Goal: Task Accomplishment & Management: Manage account settings

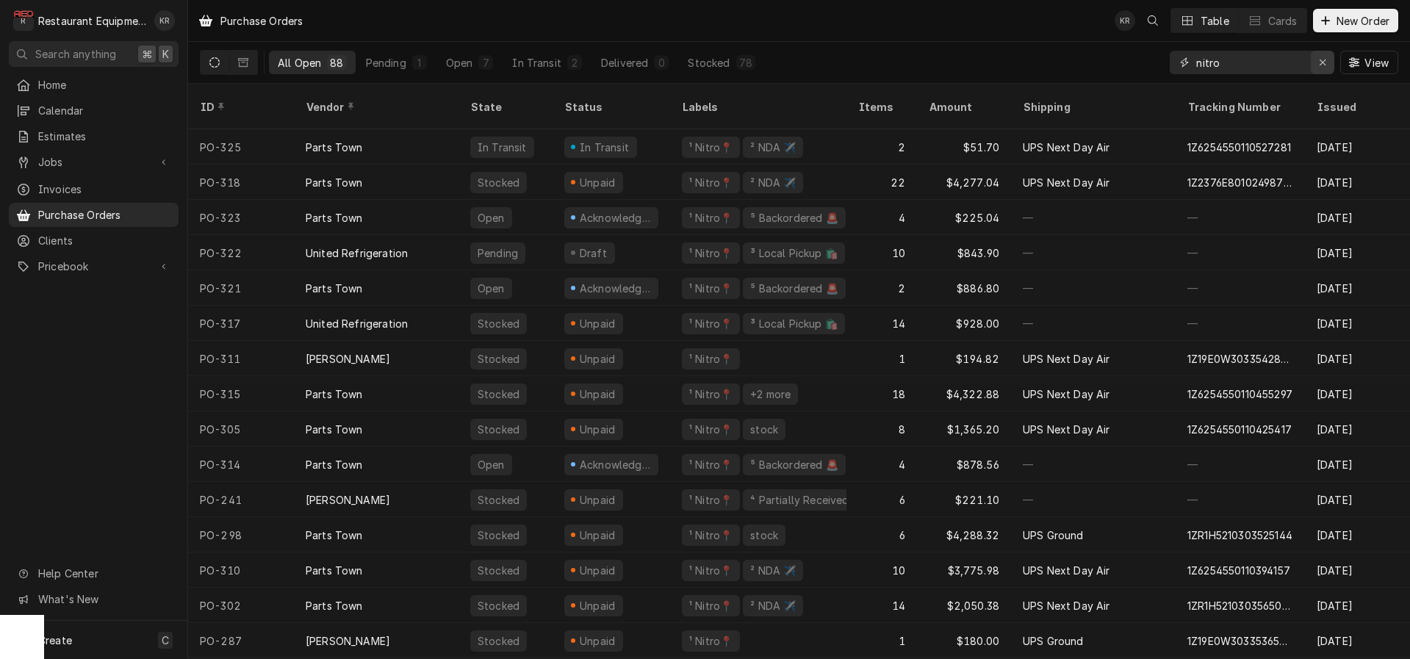
click at [1324, 60] on icon "Erase input" at bounding box center [1323, 63] width 6 height 6
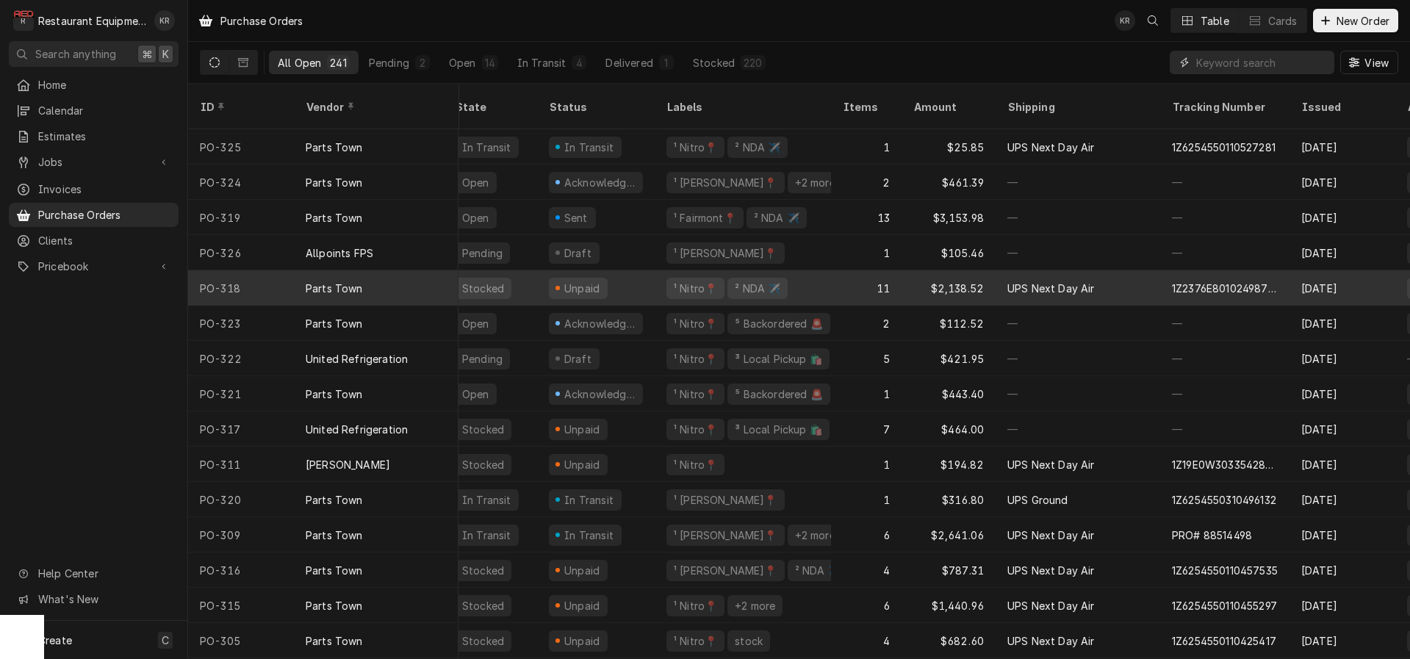
scroll to position [0, 12]
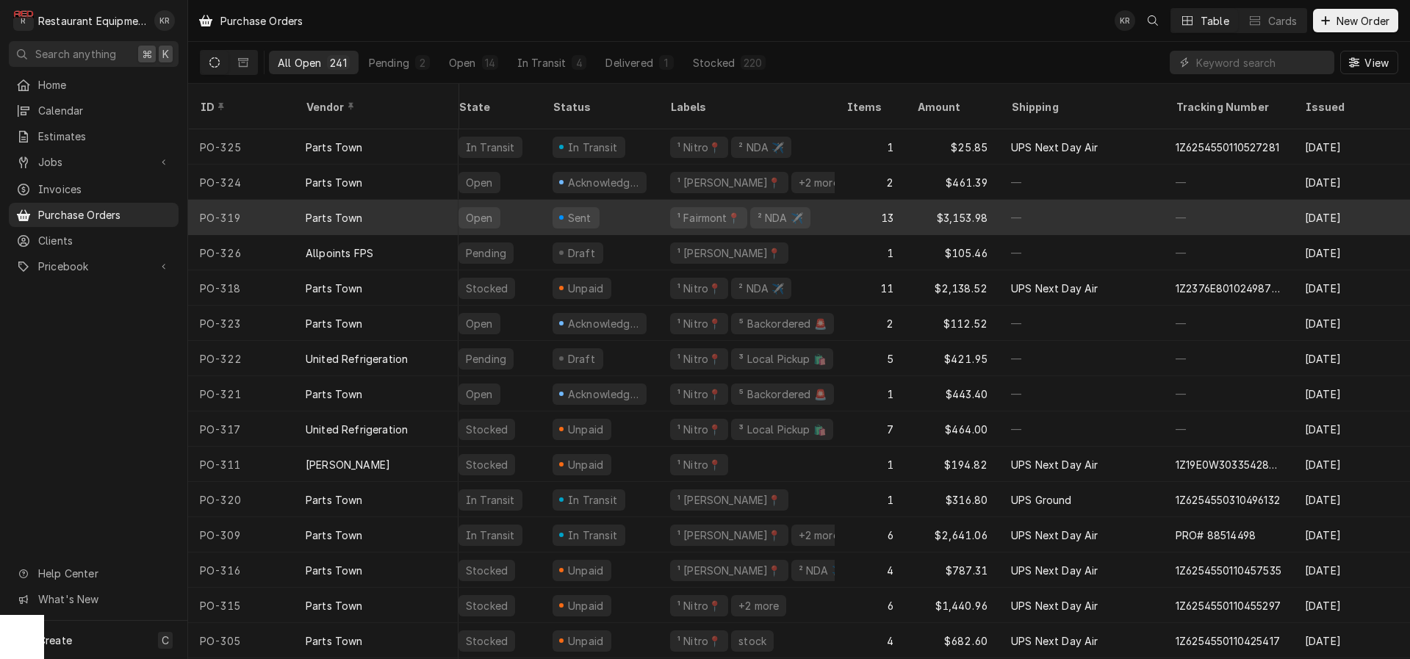
click at [351, 210] on div "Parts Town" at bounding box center [334, 217] width 57 height 15
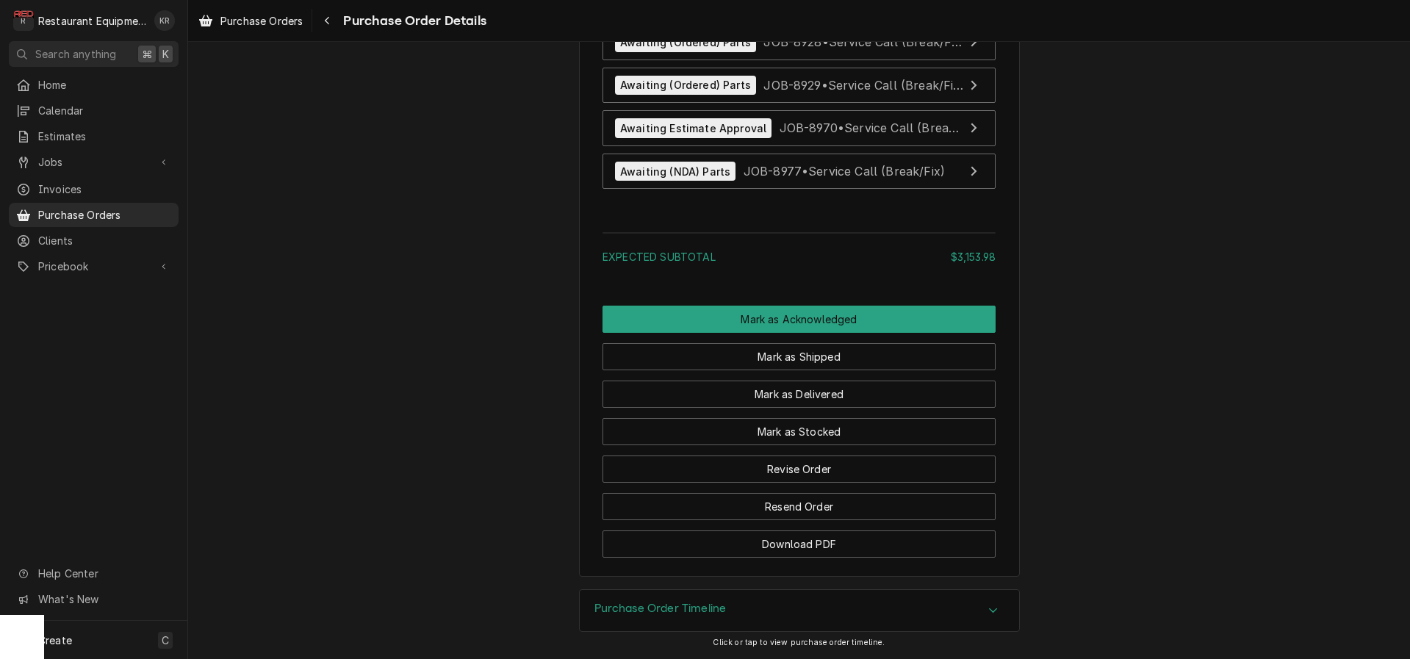
scroll to position [3944, 0]
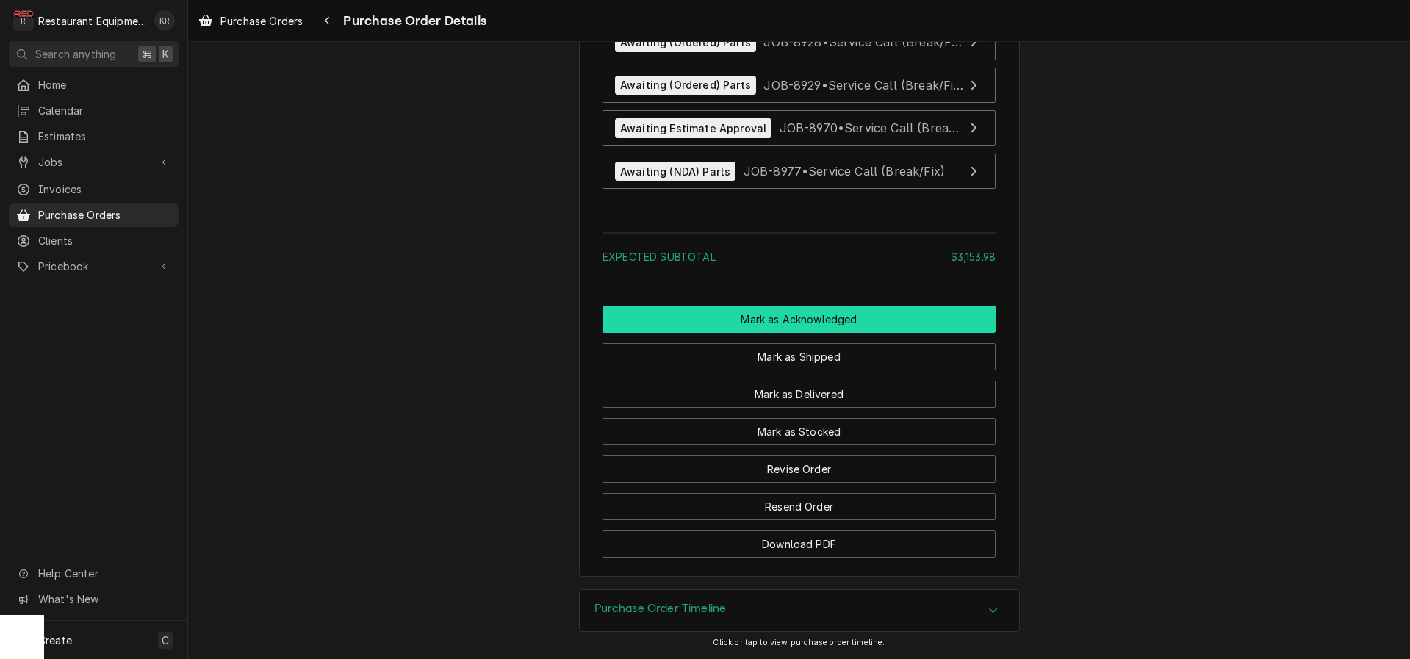
click at [794, 333] on button "Mark as Acknowledged" at bounding box center [799, 319] width 393 height 27
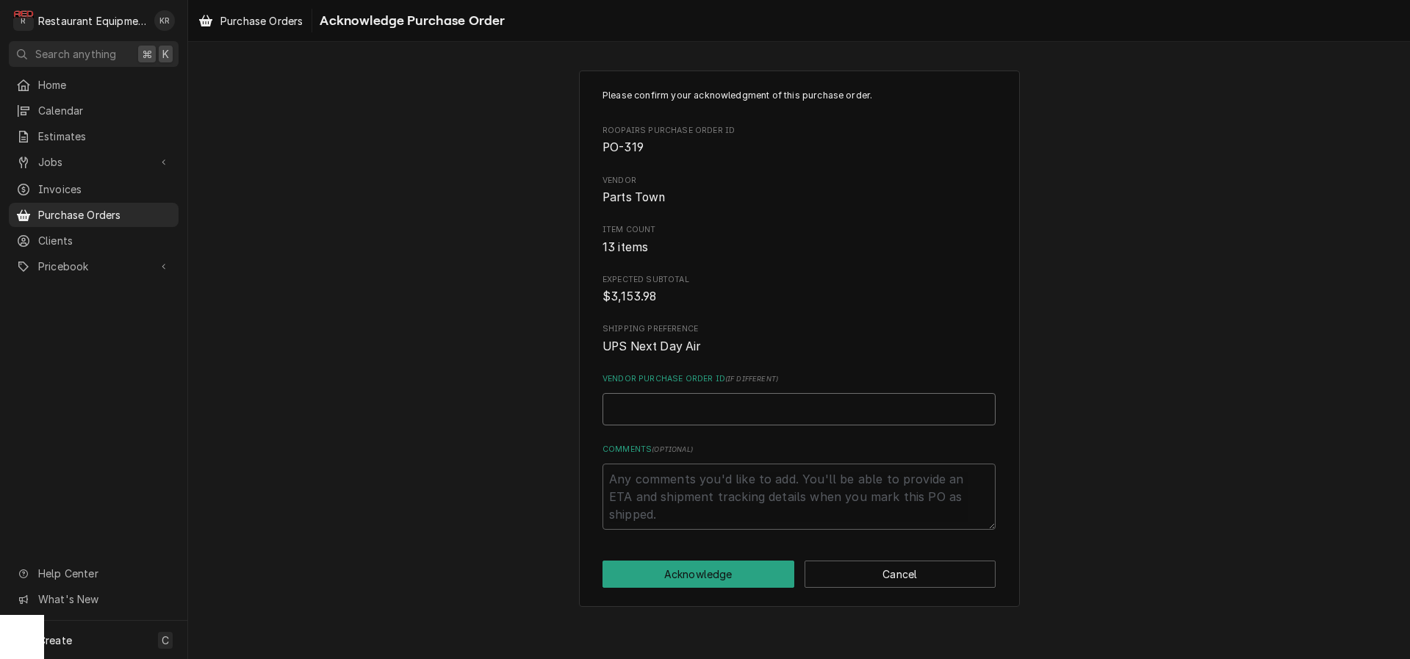
click at [731, 400] on input "Vendor Purchase Order ID ( if different )" at bounding box center [799, 409] width 393 height 32
paste input "0506648318"
type textarea "x"
type input "0506648318"
click at [715, 581] on button "Acknowledge" at bounding box center [699, 574] width 192 height 27
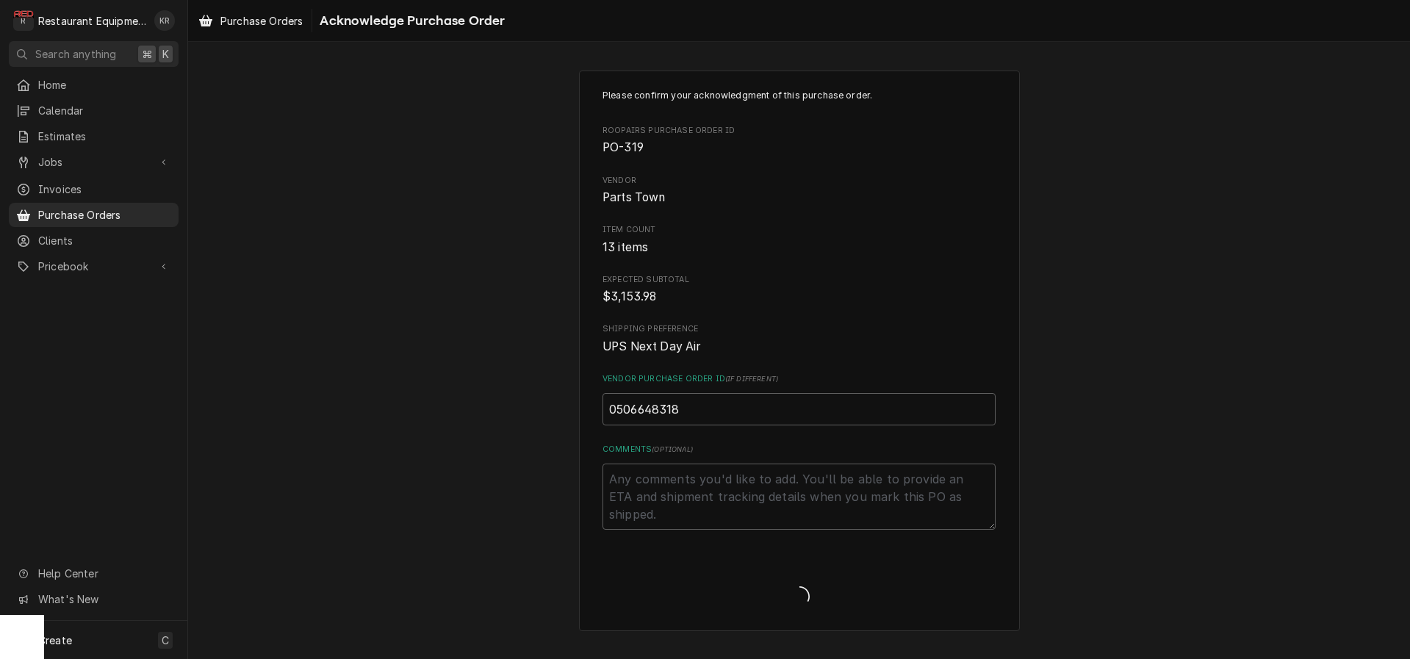
type textarea "x"
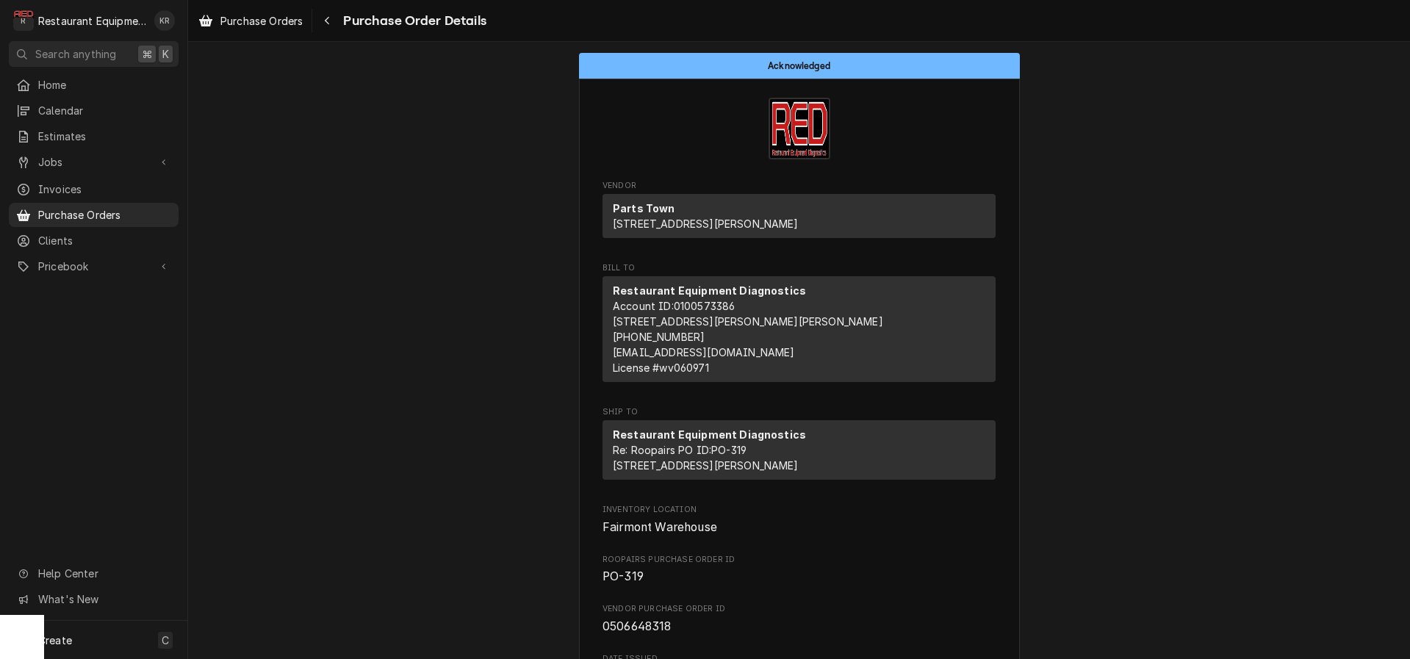
click at [264, 21] on span "Purchase Orders" at bounding box center [261, 20] width 82 height 15
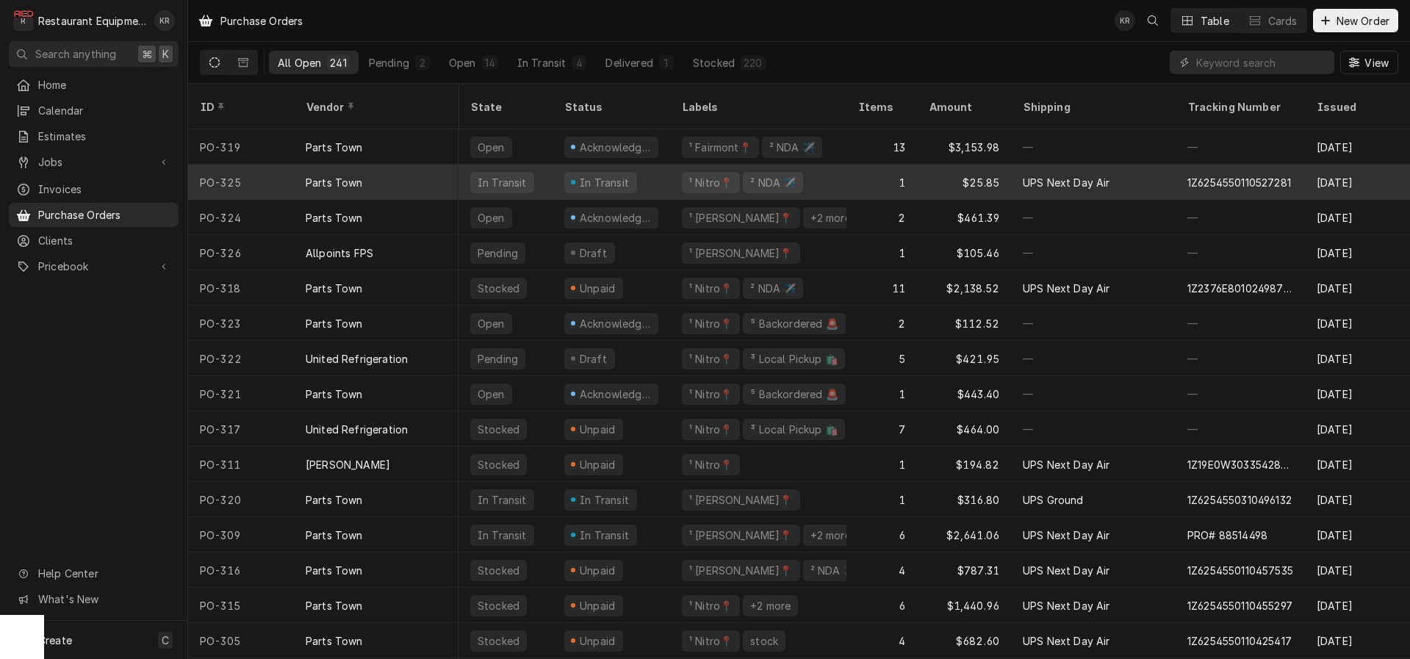
scroll to position [0, 1]
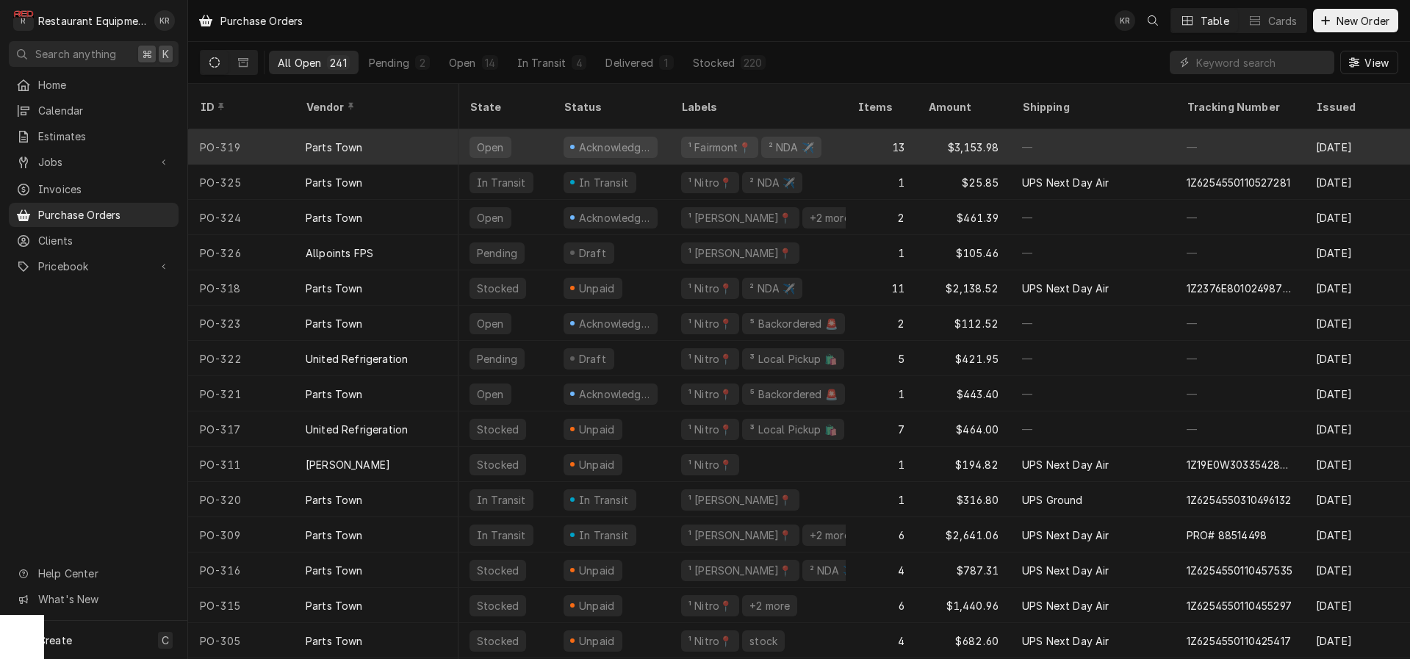
click at [611, 140] on div "Acknowledged" at bounding box center [615, 147] width 74 height 15
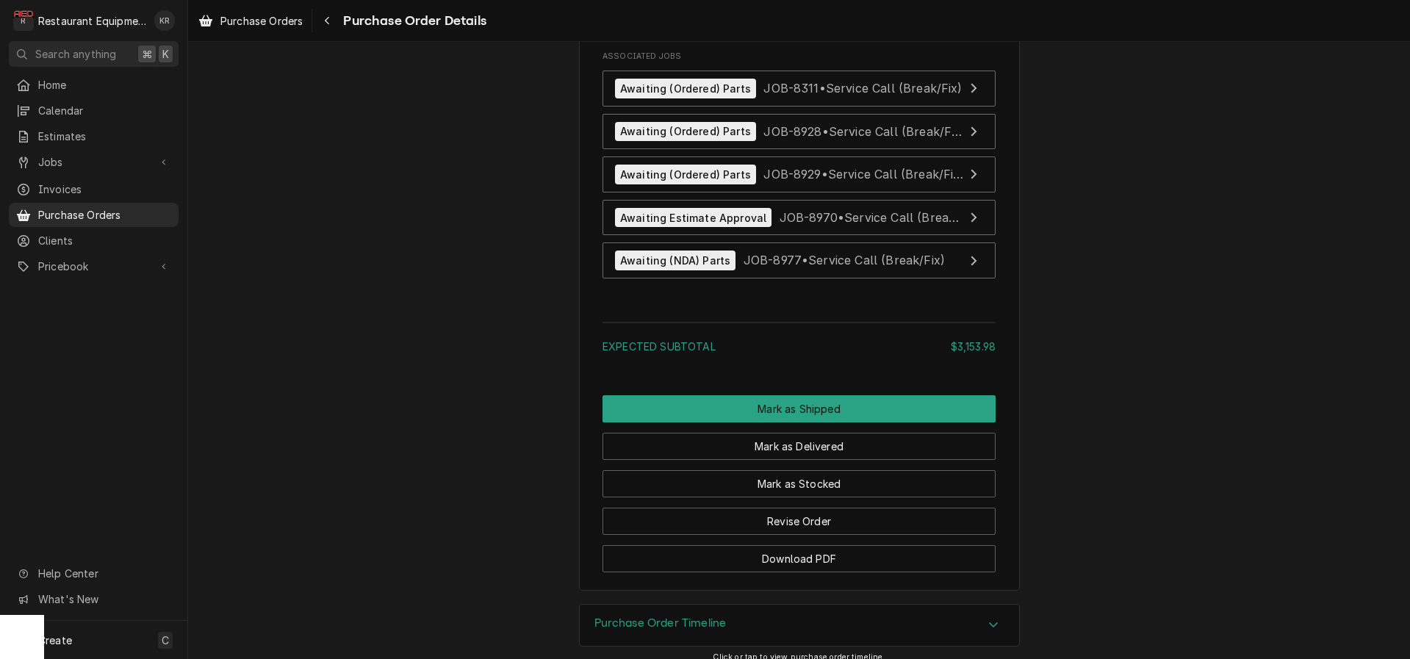
scroll to position [3929, 0]
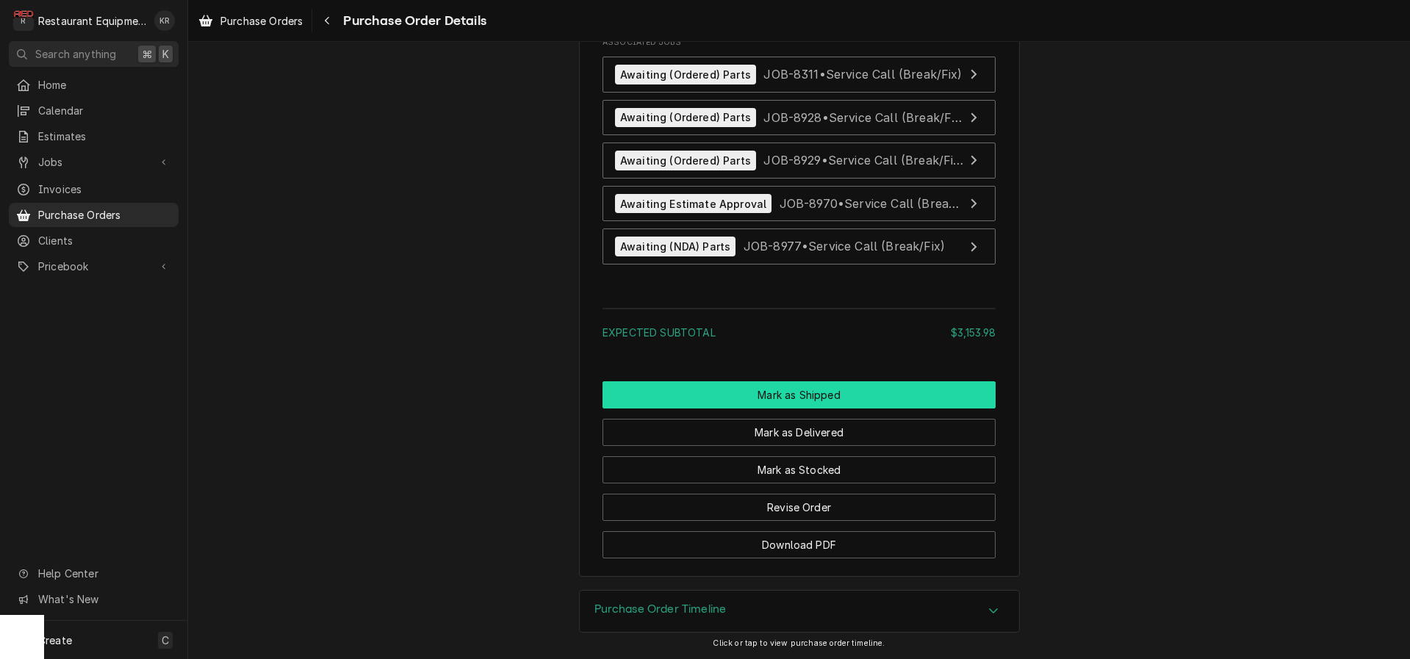
click at [793, 403] on button "Mark as Shipped" at bounding box center [799, 394] width 393 height 27
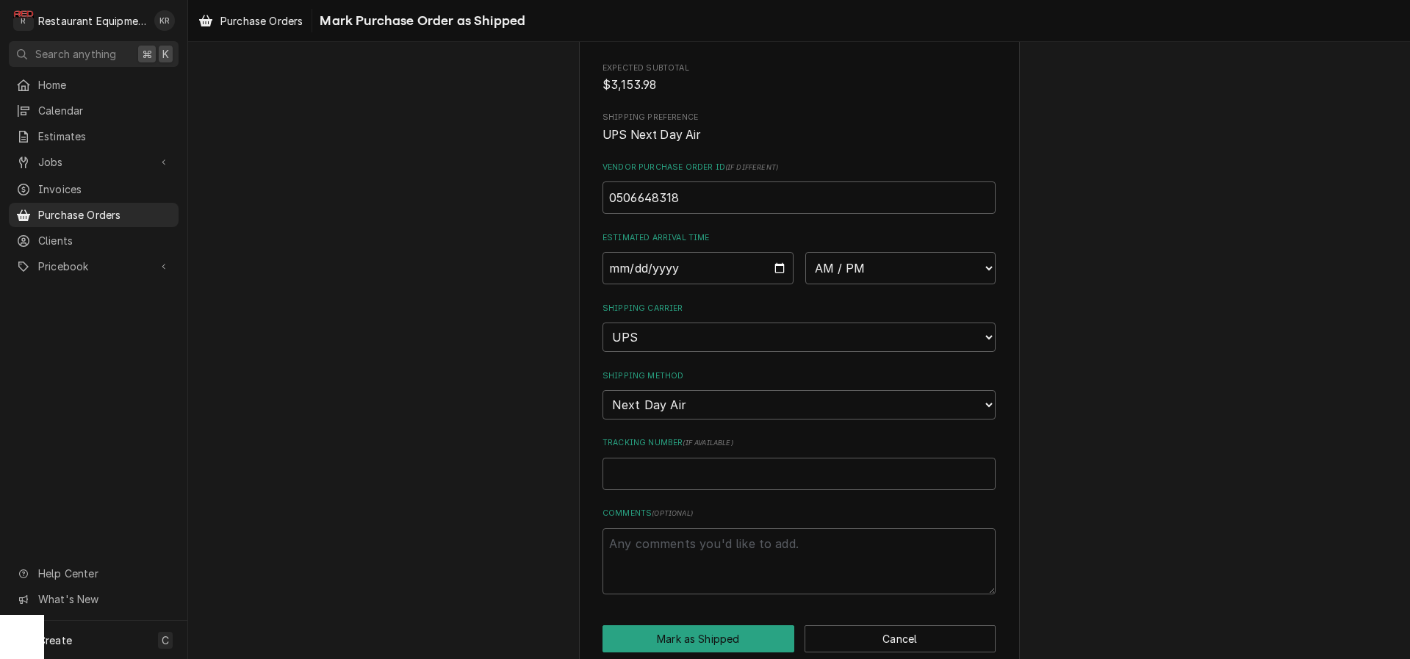
scroll to position [217, 0]
click at [778, 262] on input "Date" at bounding box center [698, 263] width 191 height 32
type input "2025-09-24"
type textarea "x"
click at [805, 247] on select "AM / PM 6:00 AM 6:15 AM 6:30 AM 6:45 AM 7:00 AM 7:15 AM 7:30 AM 7:45 AM 8:00 AM…" at bounding box center [900, 263] width 191 height 32
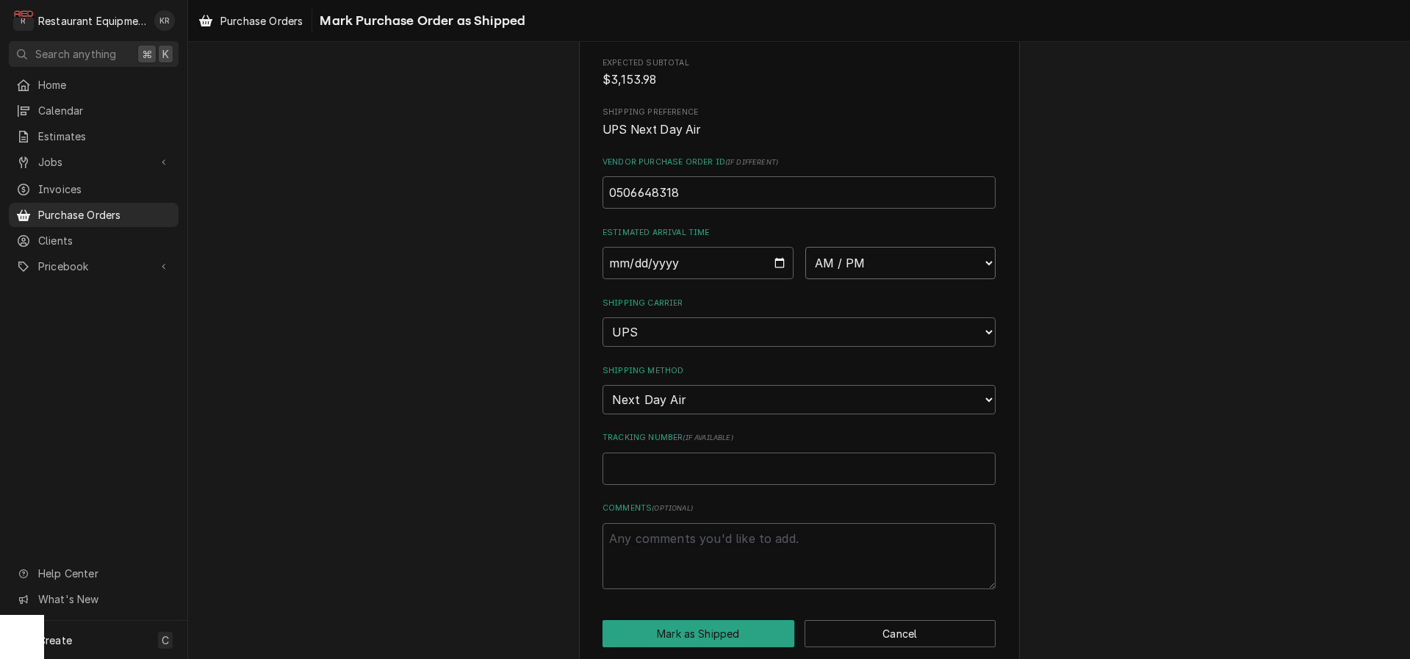
select select "10:30:00"
click option "10:30 AM" at bounding box center [0, 0] width 0 height 0
click at [668, 458] on input "Tracking Number ( if available )" at bounding box center [799, 469] width 393 height 32
paste input "1Z6254550110528842"
type textarea "x"
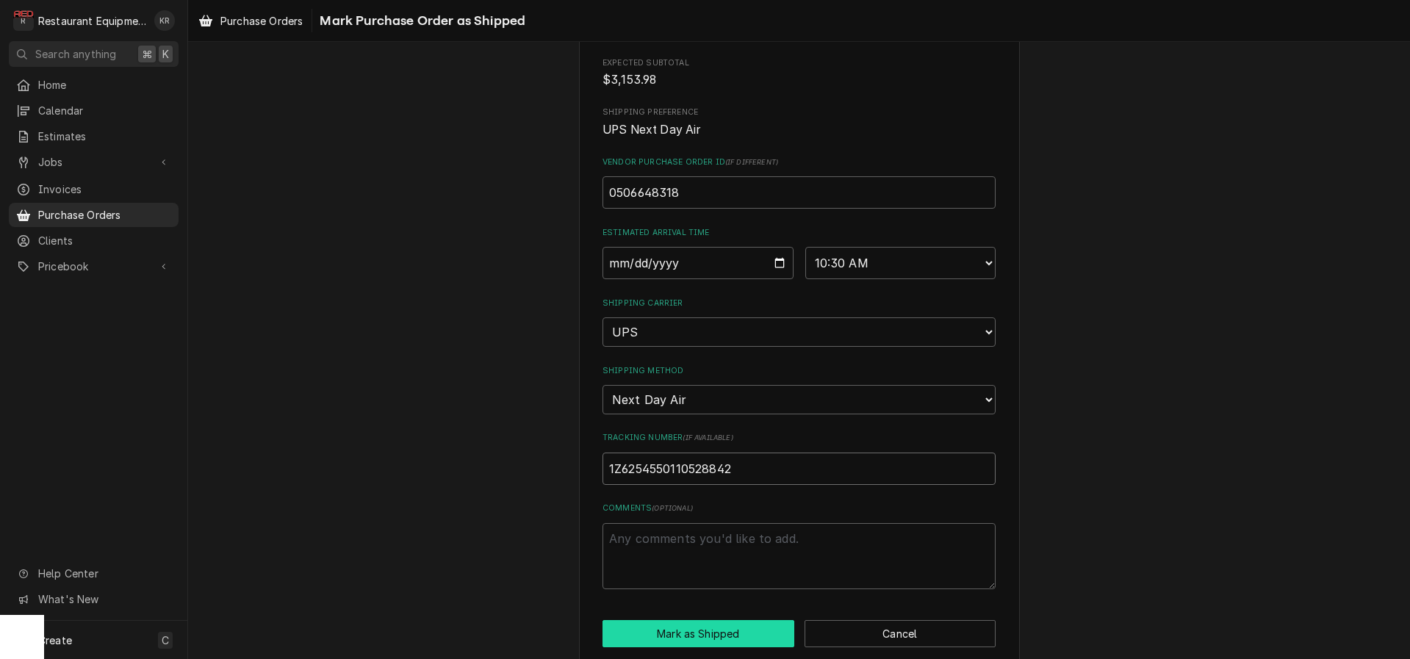
type input "1Z6254550110528842"
click at [686, 632] on button "Mark as Shipped" at bounding box center [699, 631] width 192 height 27
type textarea "x"
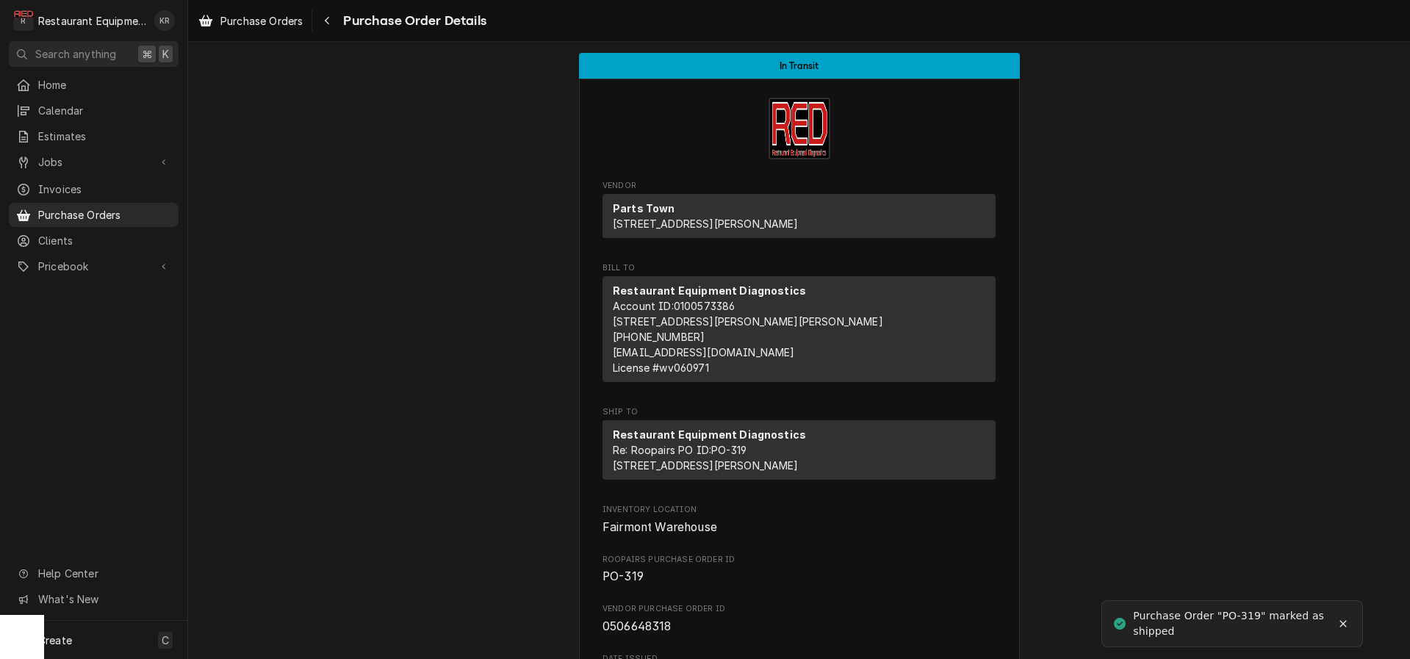
scroll to position [4, 0]
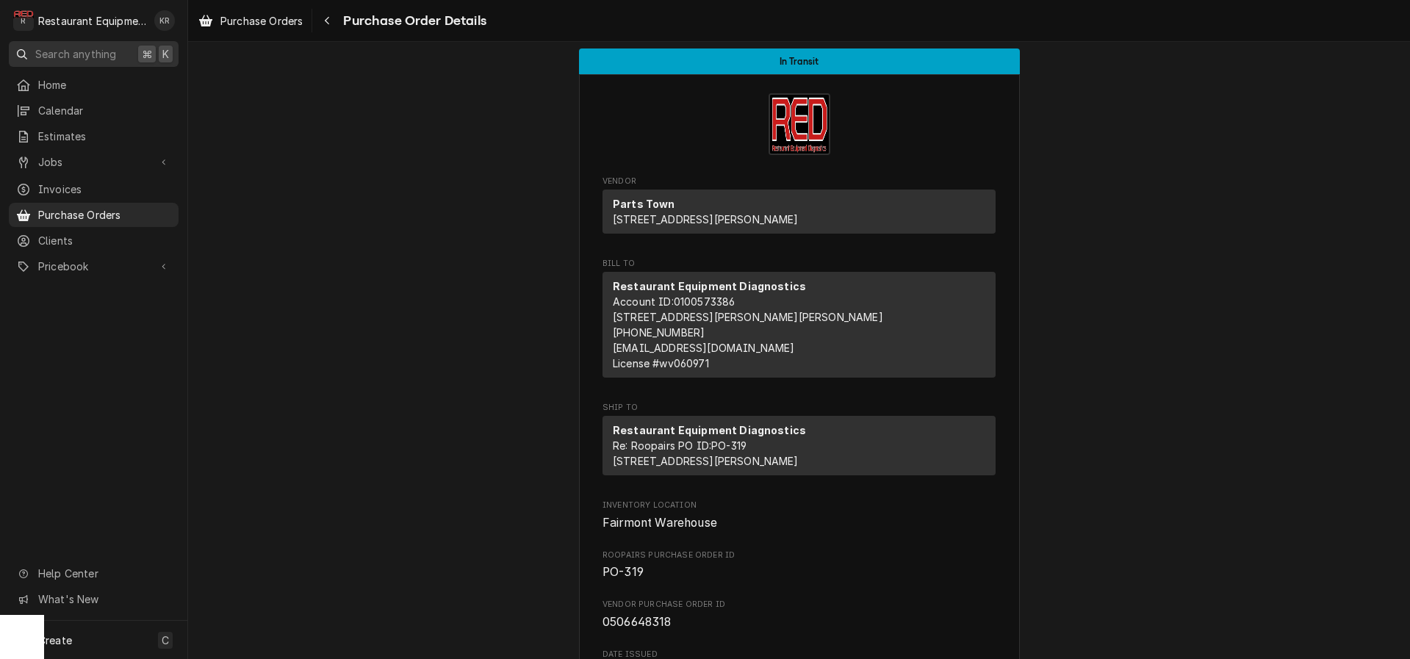
click at [254, 24] on span "Purchase Orders" at bounding box center [261, 20] width 82 height 15
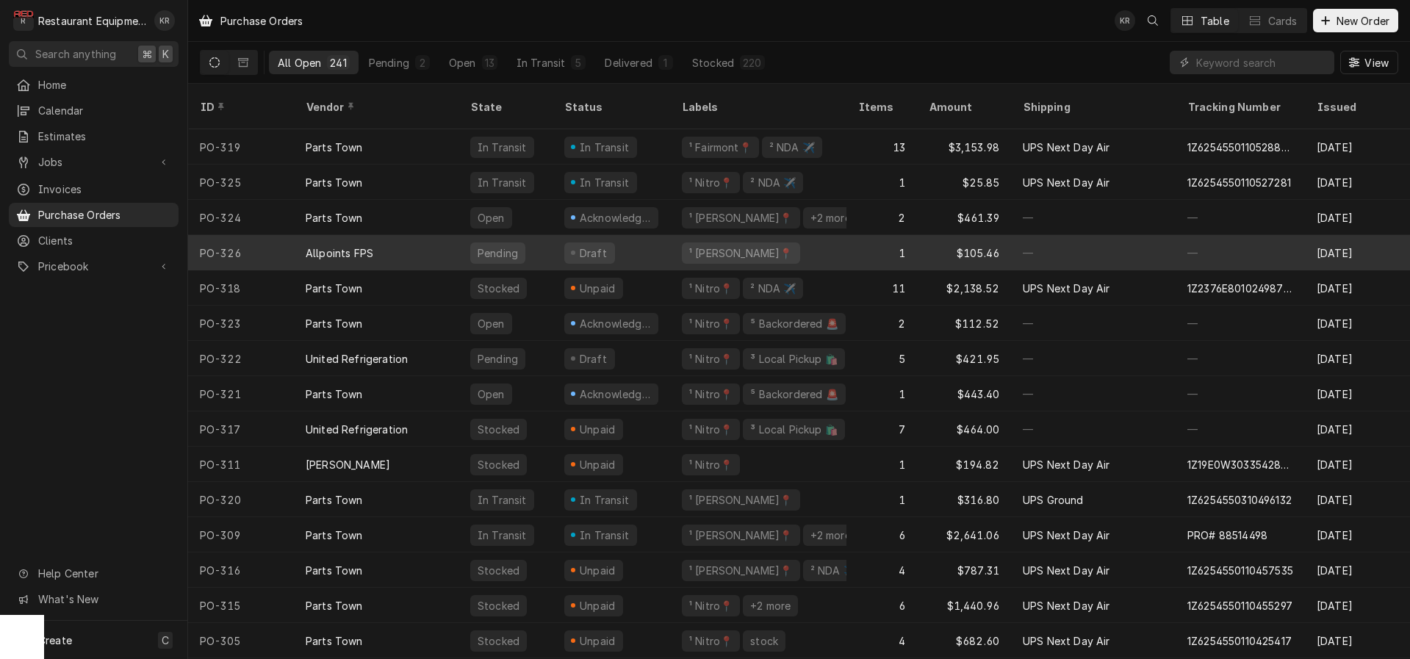
click at [636, 237] on div "Draft" at bounding box center [612, 252] width 118 height 35
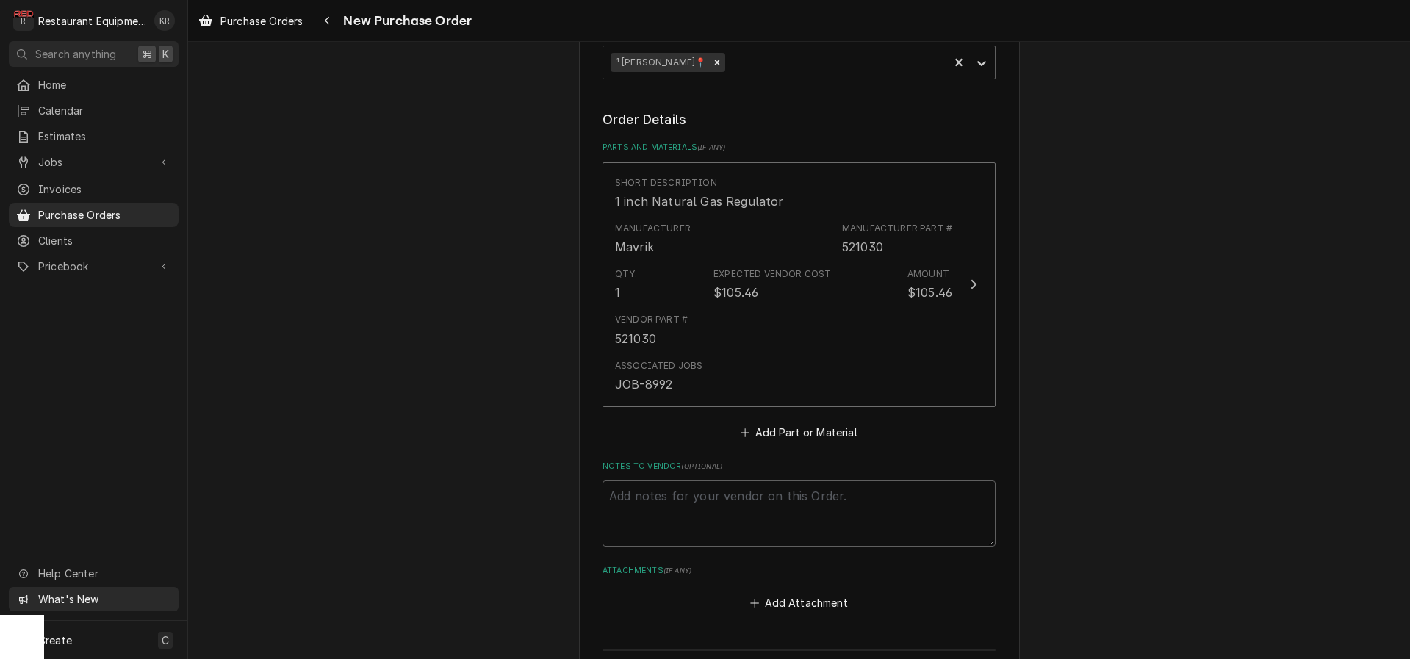
scroll to position [778, 0]
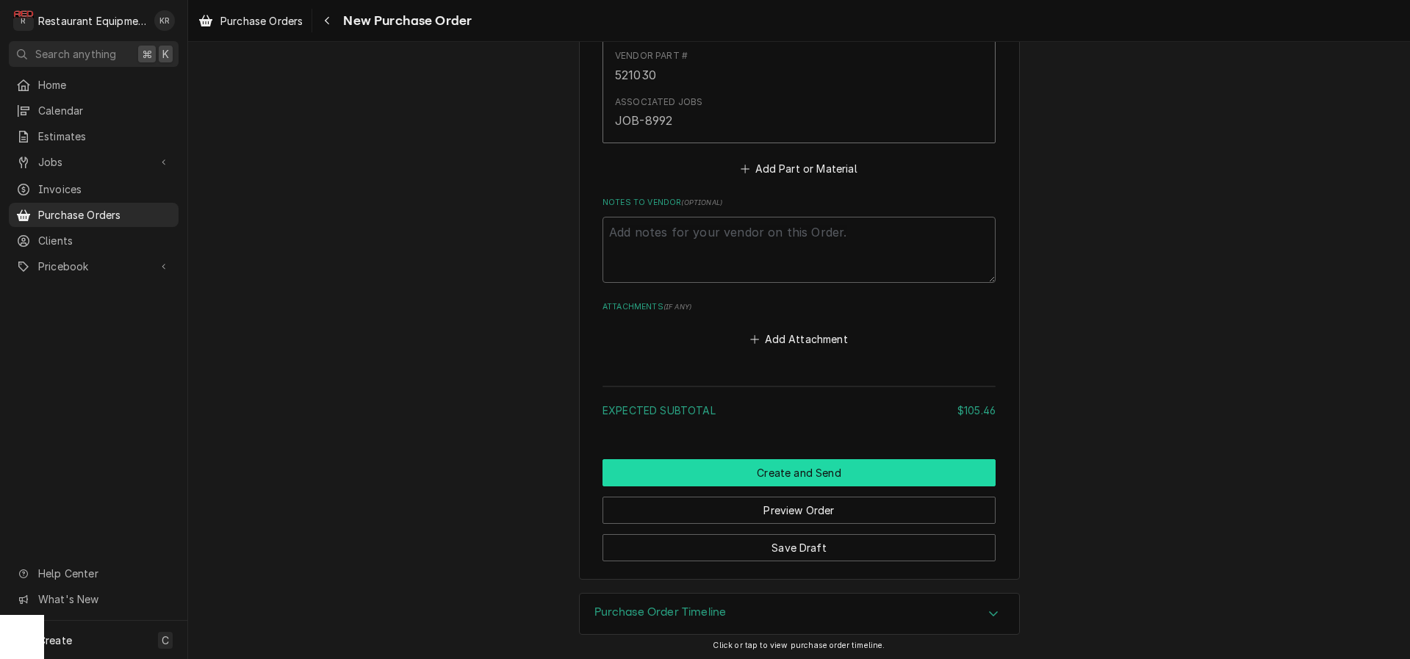
click at [790, 473] on button "Create and Send" at bounding box center [799, 472] width 393 height 27
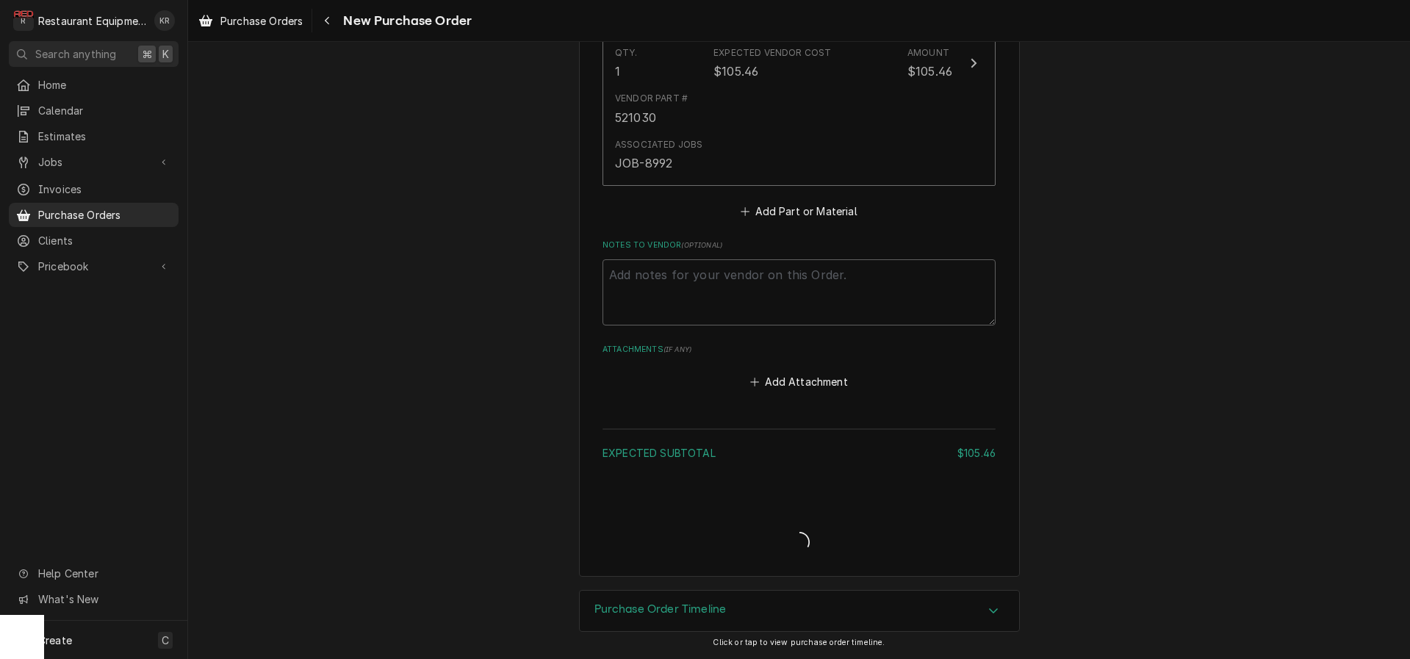
scroll to position [732, 0]
type textarea "x"
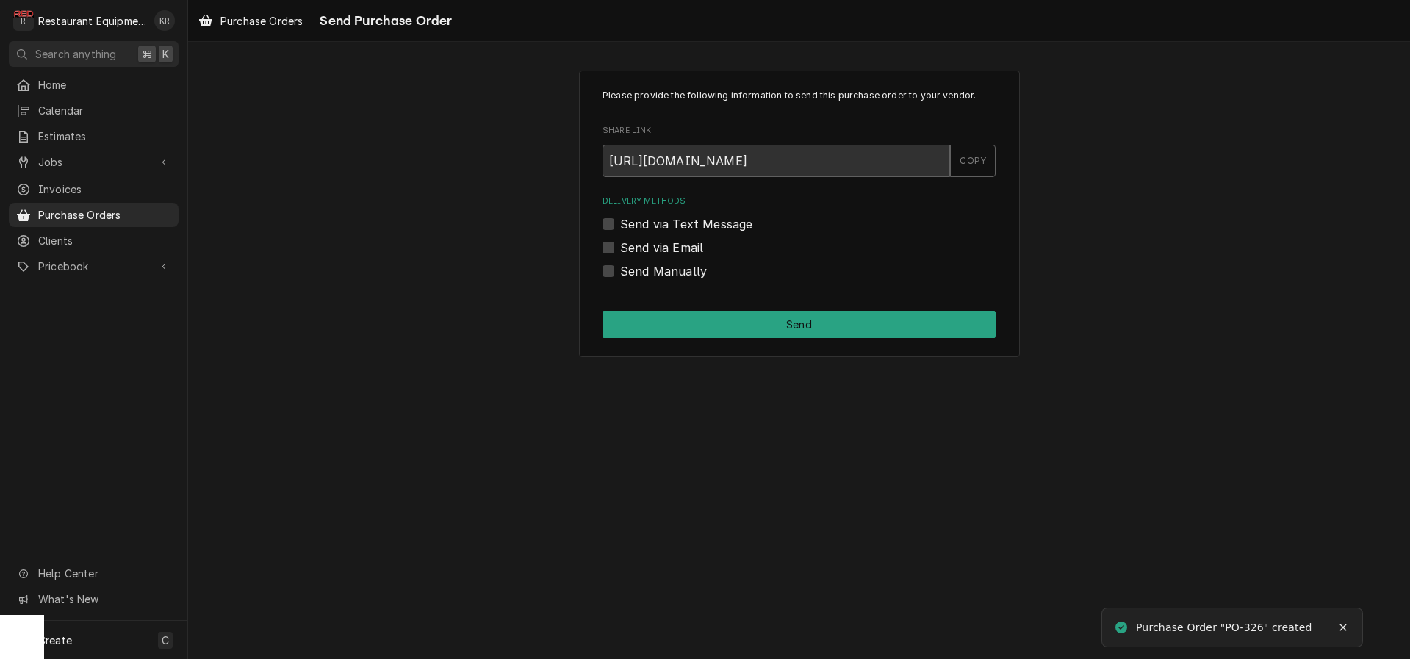
click at [620, 266] on label "Send Manually" at bounding box center [663, 271] width 87 height 18
click at [620, 266] on input "Send Manually" at bounding box center [816, 278] width 393 height 32
checkbox input "true"
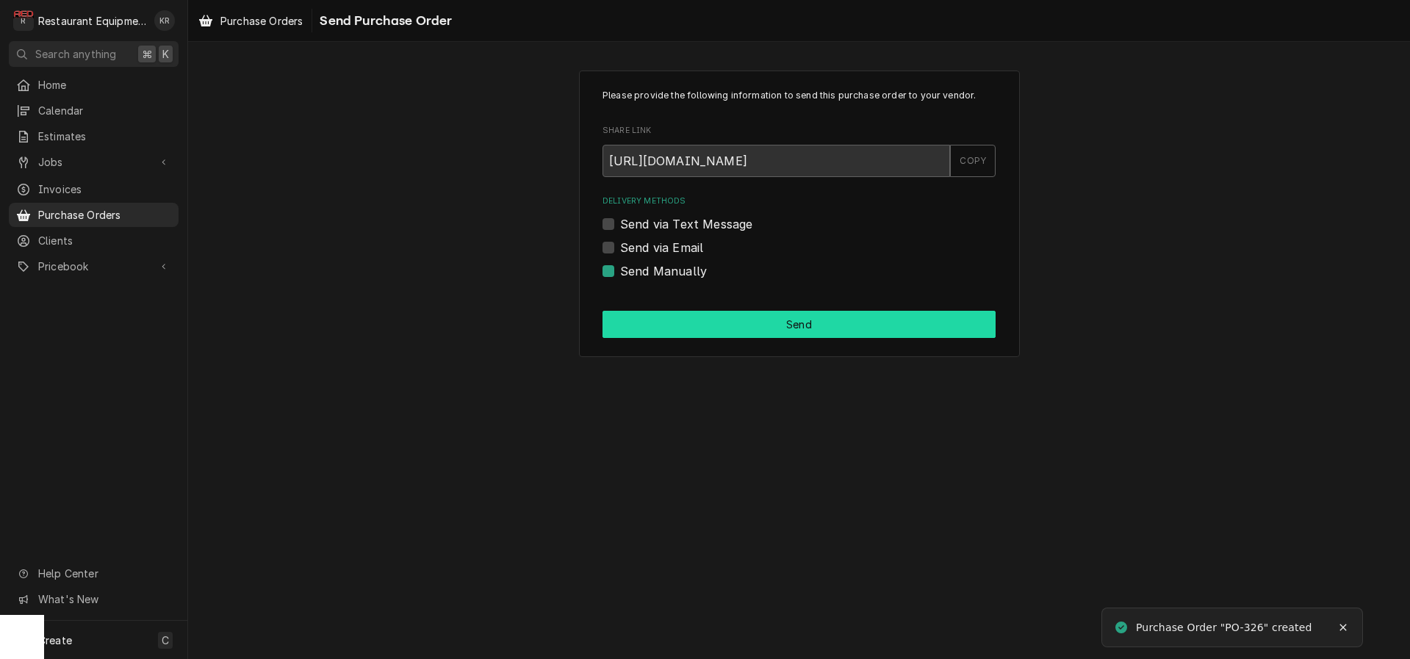
click at [707, 321] on button "Send" at bounding box center [799, 324] width 393 height 27
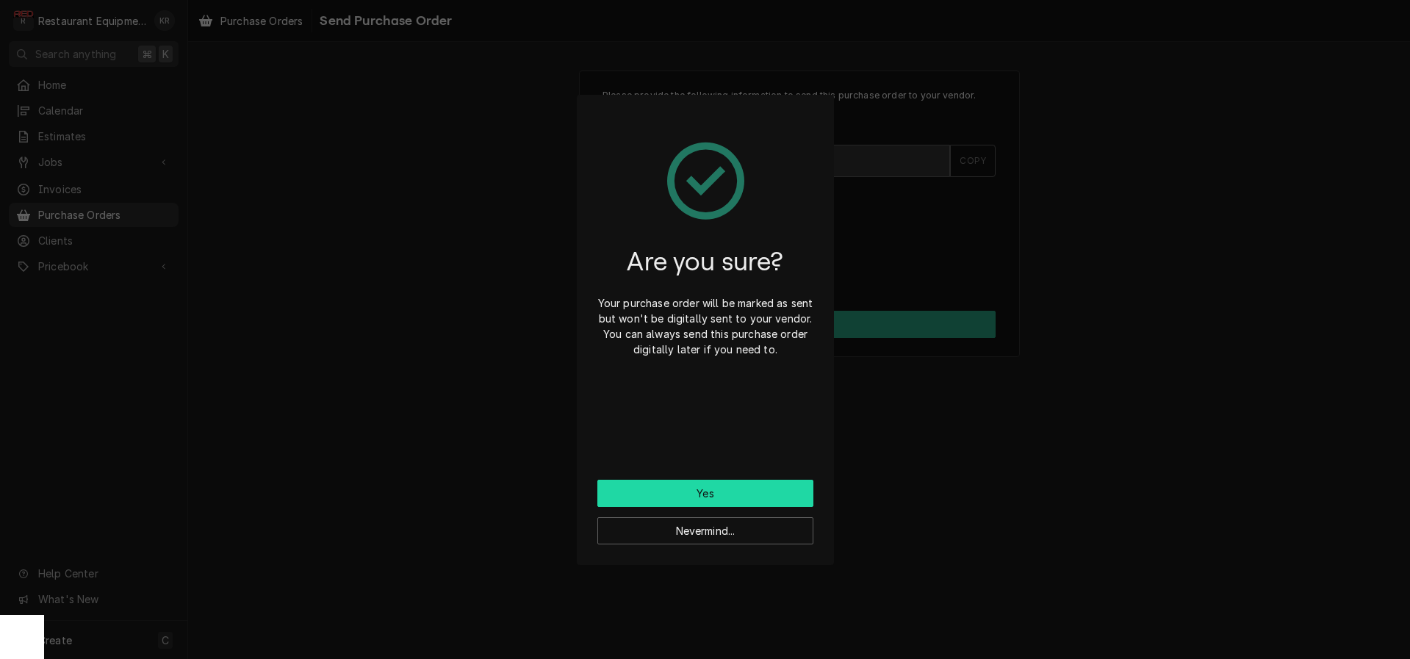
click at [697, 495] on button "Yes" at bounding box center [706, 493] width 216 height 27
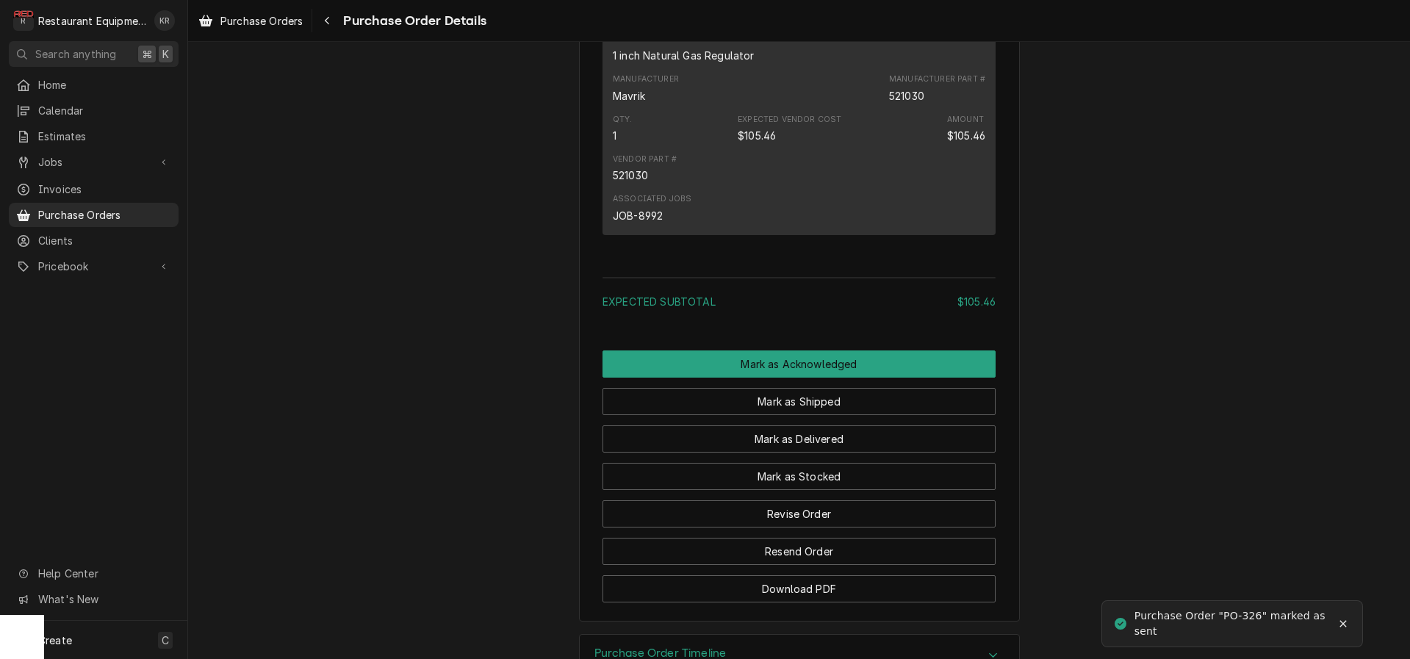
scroll to position [1015, 0]
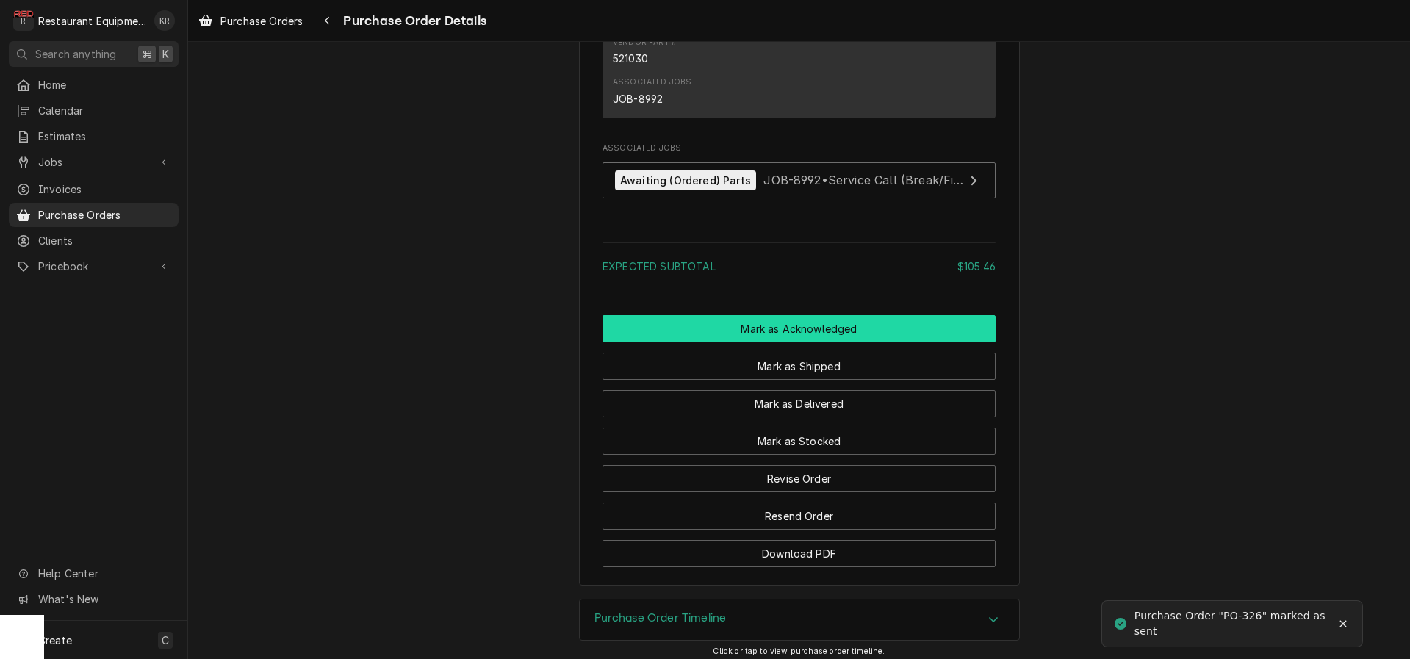
click at [782, 342] on button "Mark as Acknowledged" at bounding box center [799, 328] width 393 height 27
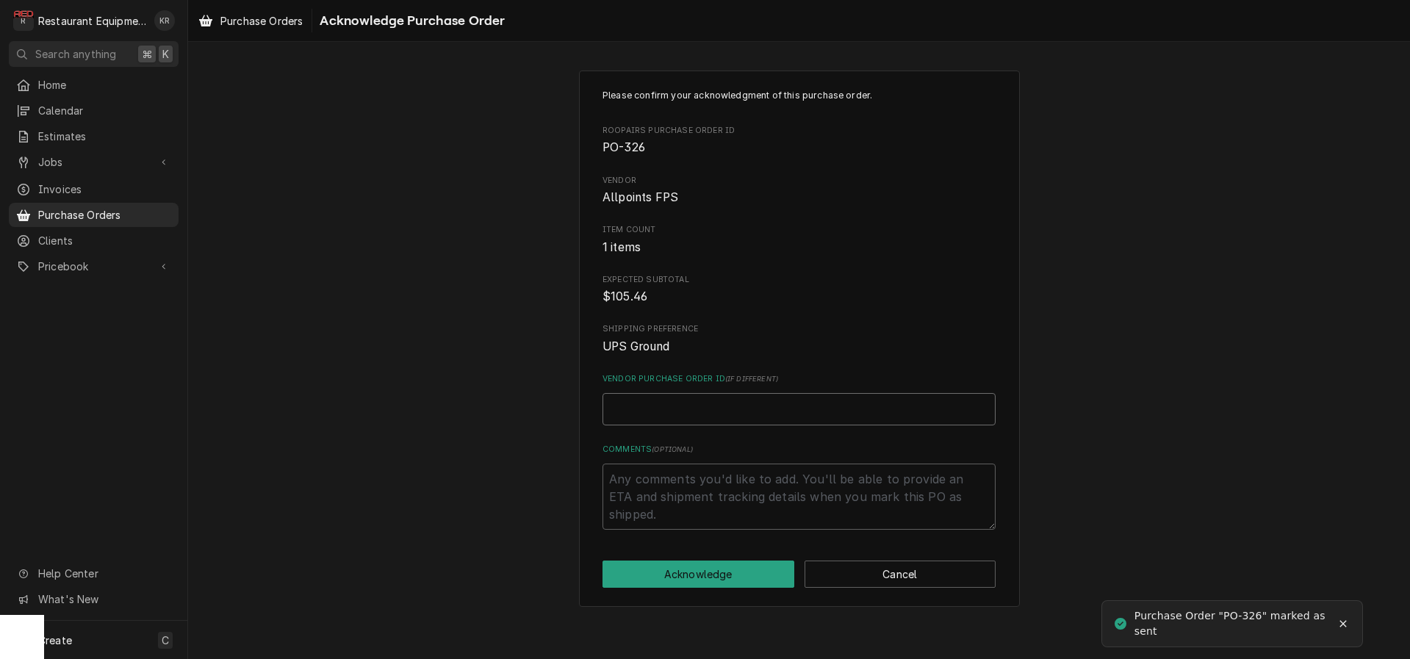
click at [660, 409] on input "Vendor Purchase Order ID ( if different )" at bounding box center [799, 409] width 393 height 32
paste input "71827983-00"
type textarea "x"
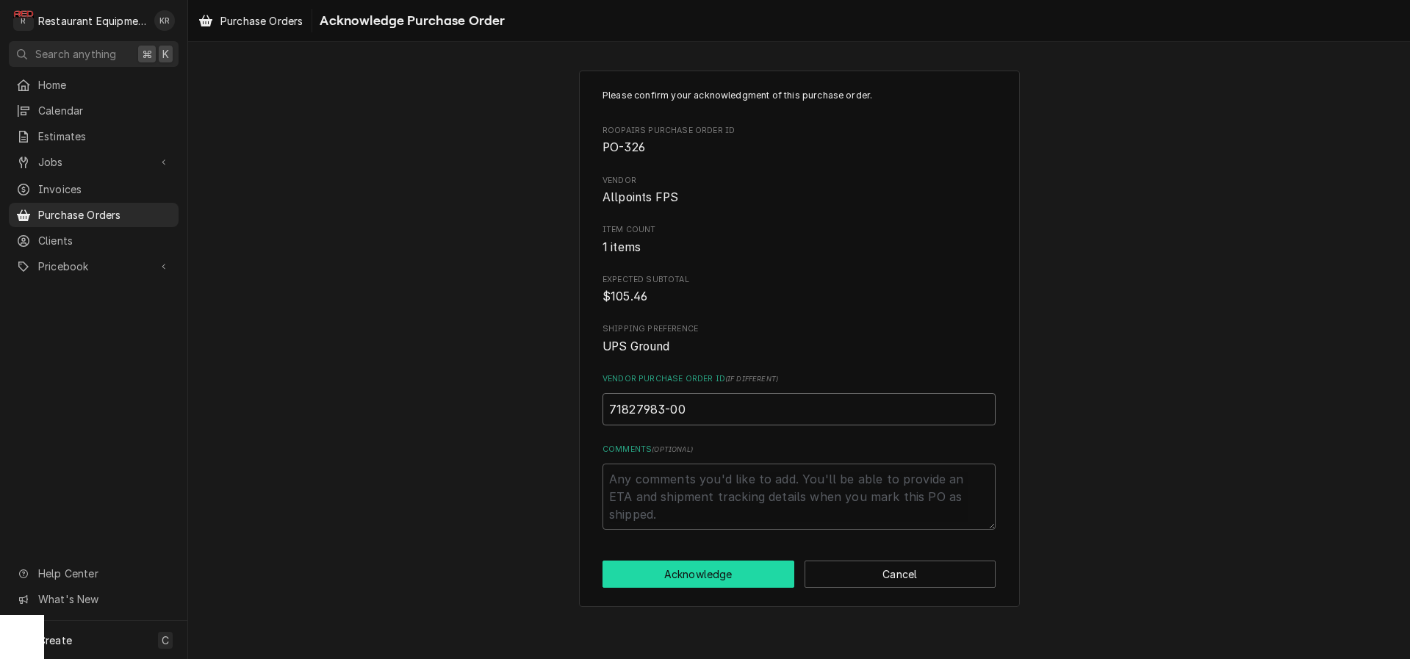
type input "71827983-00"
drag, startPoint x: 712, startPoint y: 579, endPoint x: 696, endPoint y: 567, distance: 20.0
click at [712, 578] on button "Acknowledge" at bounding box center [699, 574] width 192 height 27
type textarea "x"
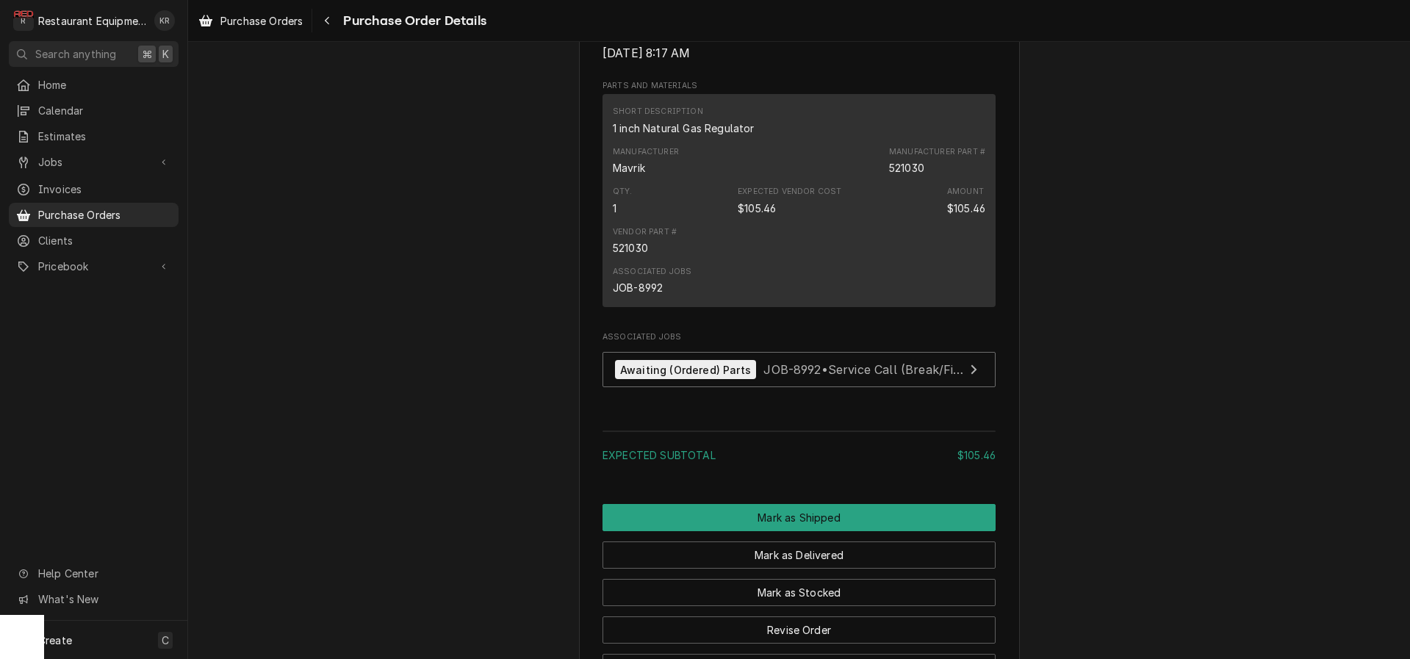
scroll to position [1030, 0]
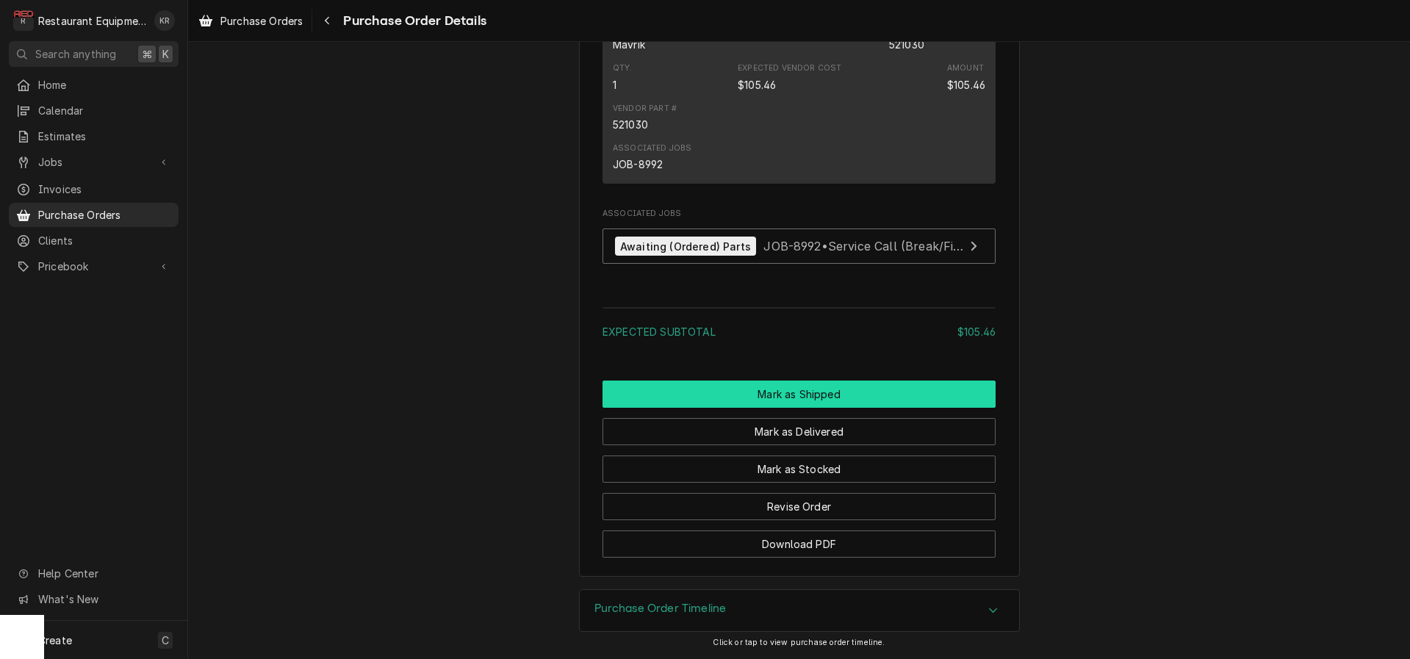
click at [803, 392] on button "Mark as Shipped" at bounding box center [799, 394] width 393 height 27
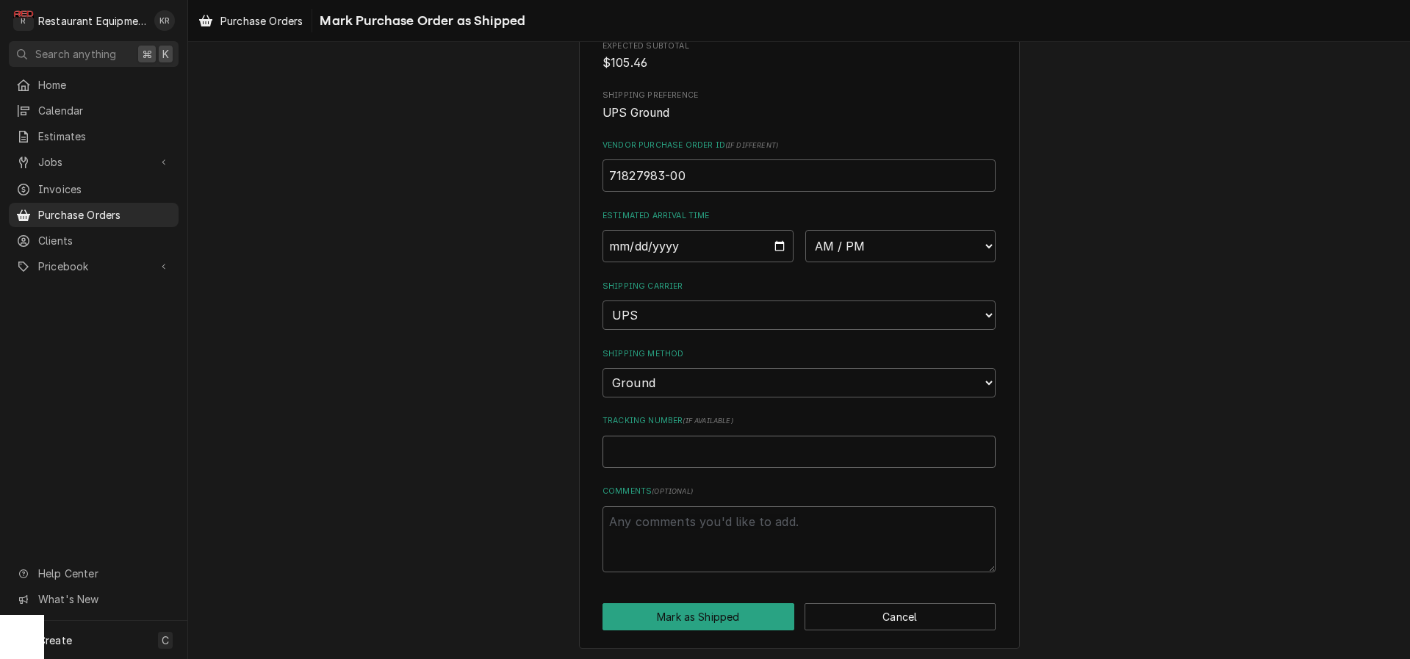
click at [669, 448] on input "Tracking Number ( if available )" at bounding box center [799, 452] width 393 height 32
paste input "1ZV53D990307450521Customer"
type textarea "x"
type input "1ZV53D990307450521Customer"
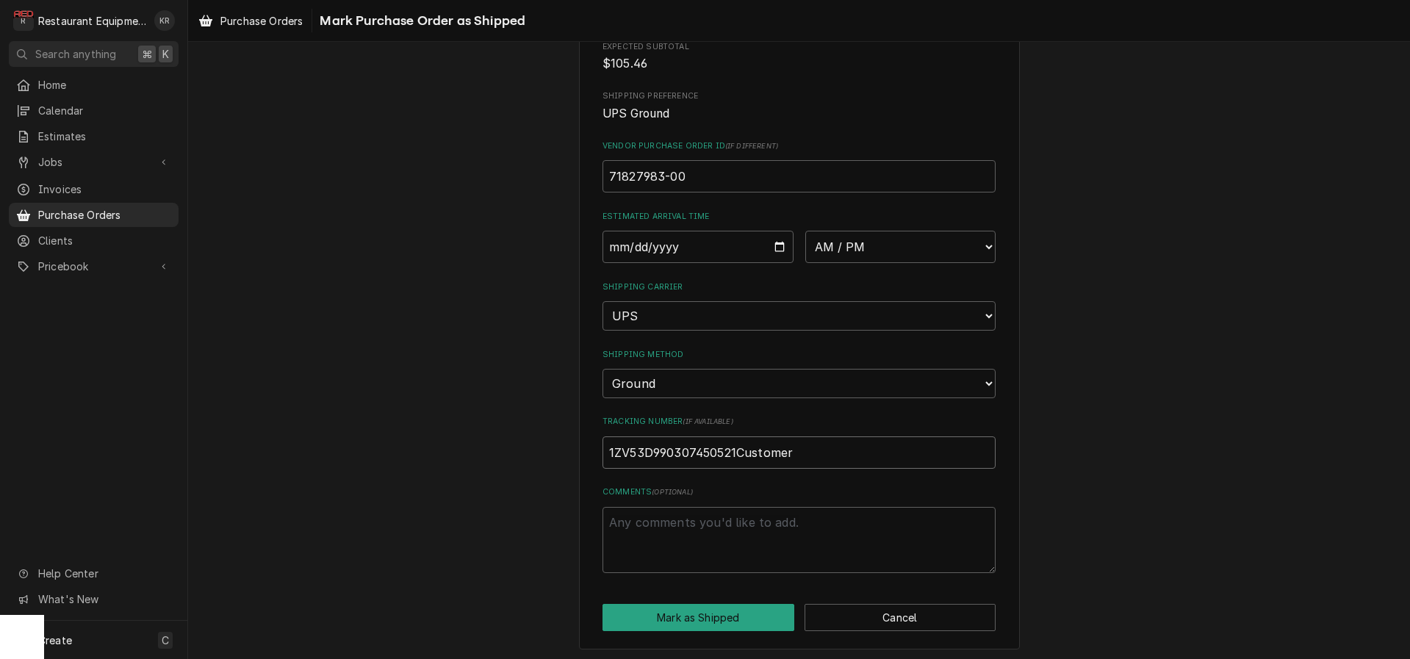
drag, startPoint x: 741, startPoint y: 452, endPoint x: 803, endPoint y: 453, distance: 62.5
click at [803, 453] on input "1ZV53D990307450521Customer" at bounding box center [799, 453] width 393 height 32
type textarea "x"
type input "1ZV53D990307450521"
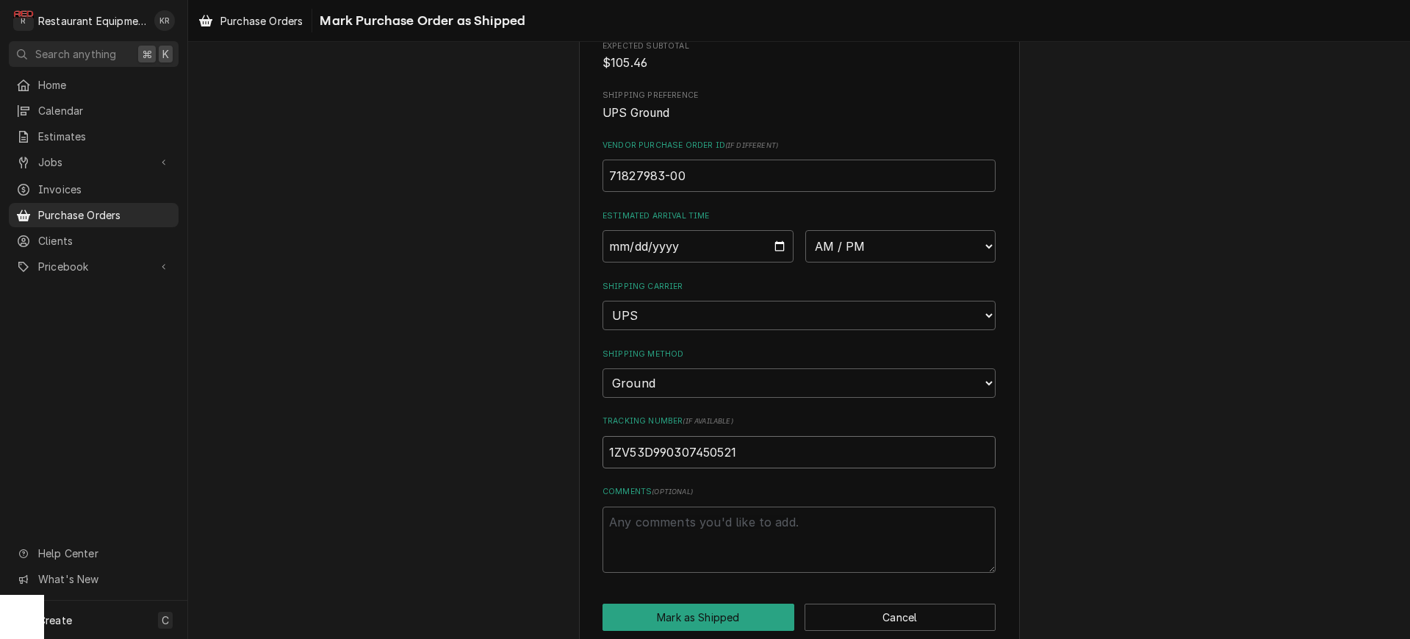
type textarea "x"
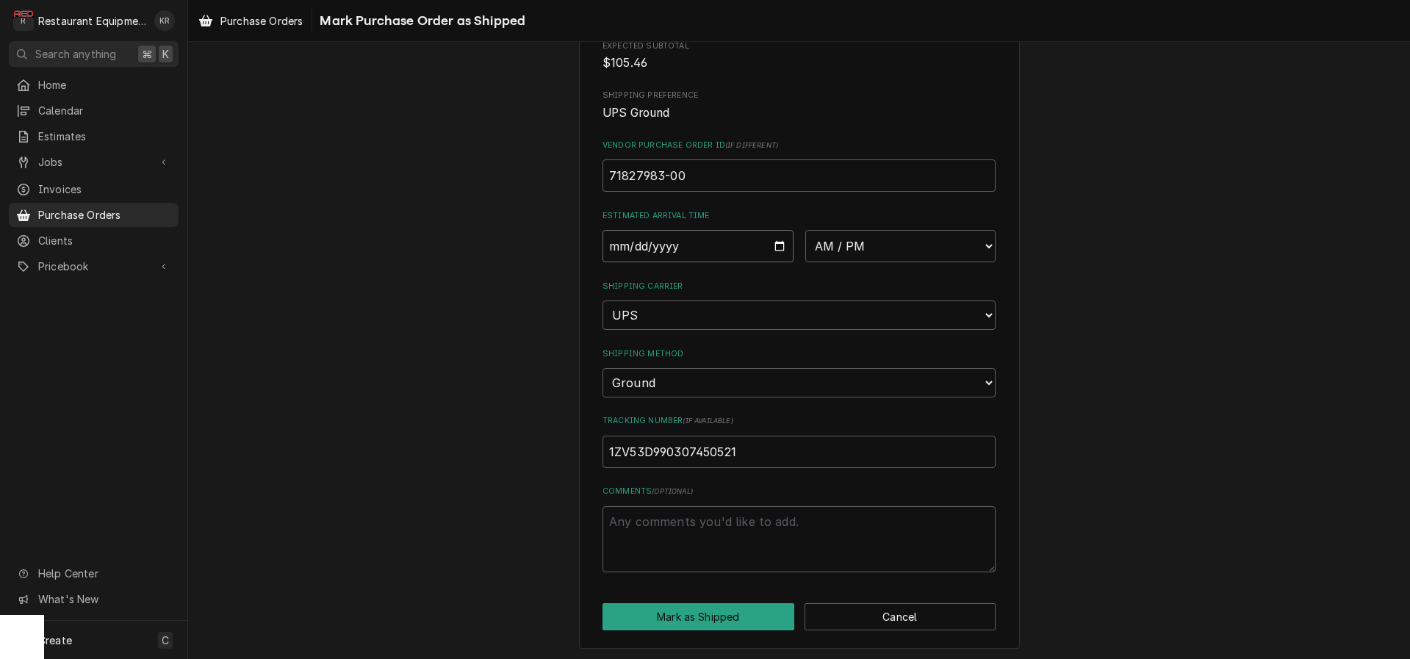
click at [781, 249] on input "Date" at bounding box center [698, 246] width 191 height 32
type input "2025-09-26"
type textarea "x"
click at [805, 230] on select "AM / PM 6:00 AM 6:15 AM 6:30 AM 6:45 AM 7:00 AM 7:15 AM 7:30 AM 7:45 AM 8:00 AM…" at bounding box center [900, 246] width 191 height 32
select select "10:30:00"
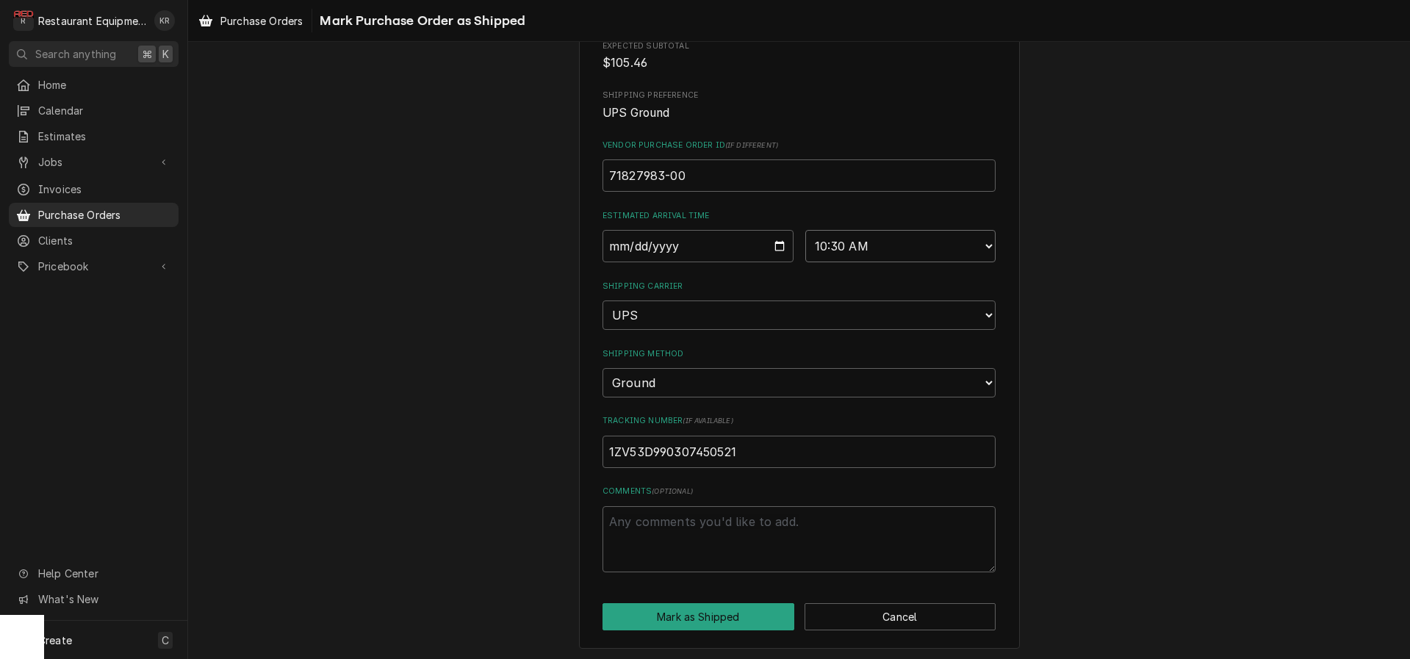
click option "10:30 AM" at bounding box center [0, 0] width 0 height 0
click at [727, 613] on button "Mark as Shipped" at bounding box center [699, 616] width 192 height 27
type textarea "x"
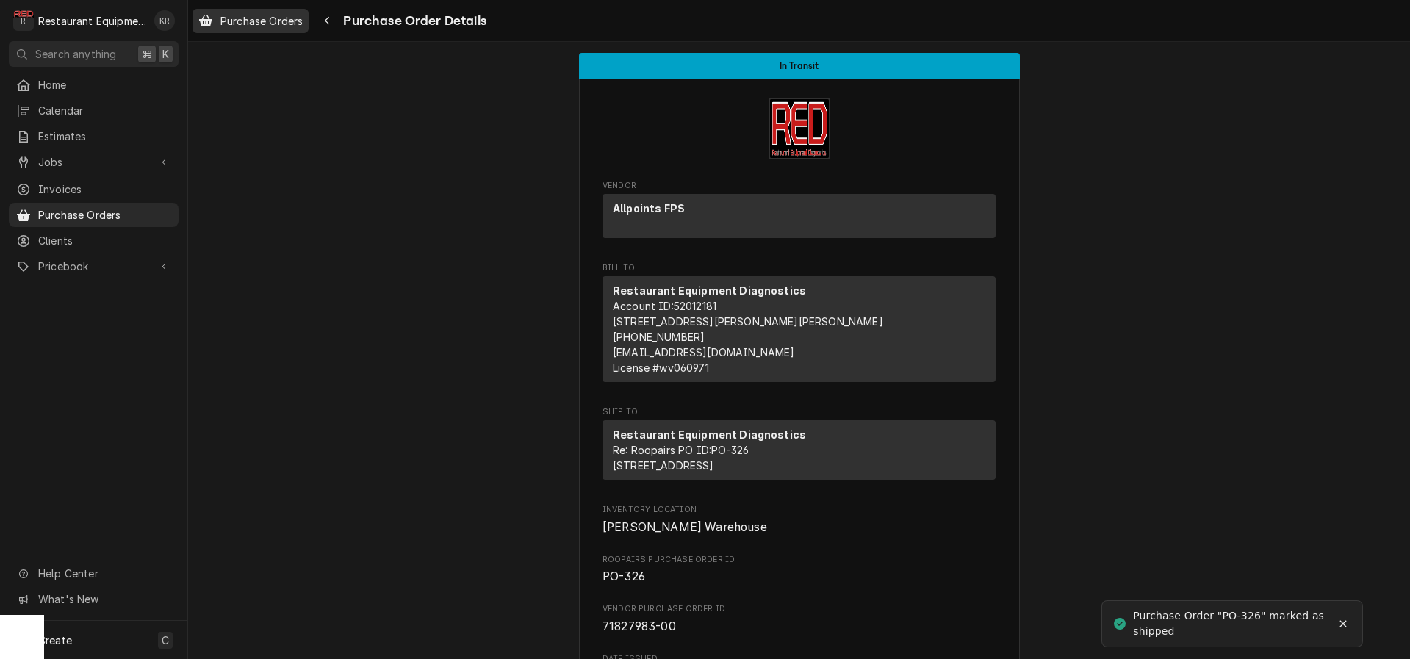
click at [281, 24] on span "Purchase Orders" at bounding box center [261, 20] width 82 height 15
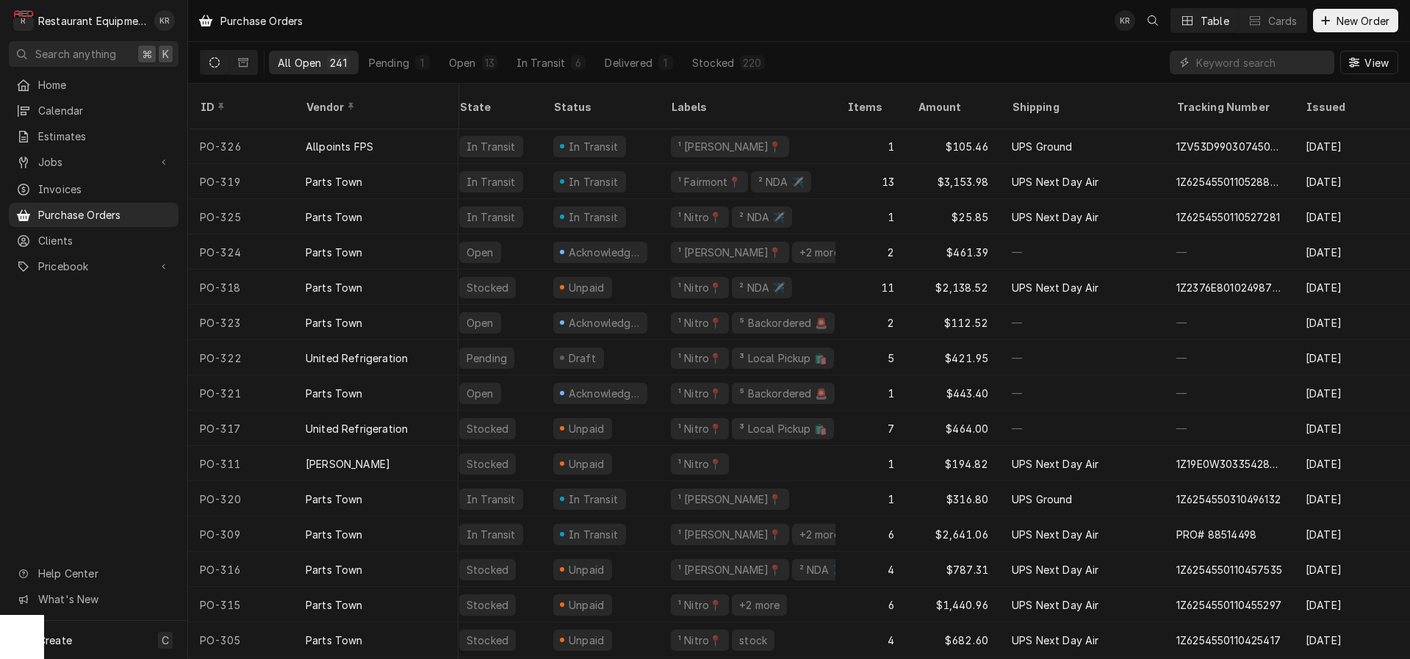
scroll to position [3, 11]
